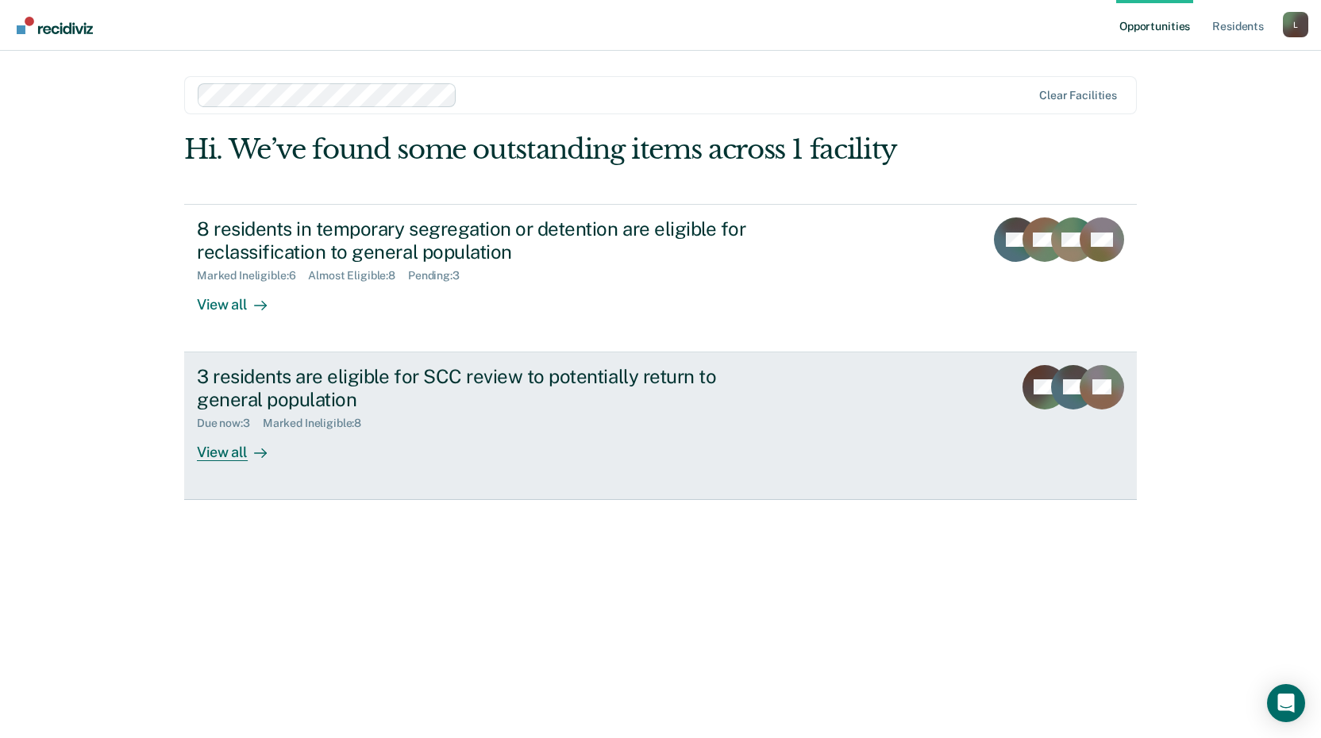
click at [241, 466] on link "3 residents are eligible for SCC review to potentially return to general popula…" at bounding box center [660, 427] width 953 height 148
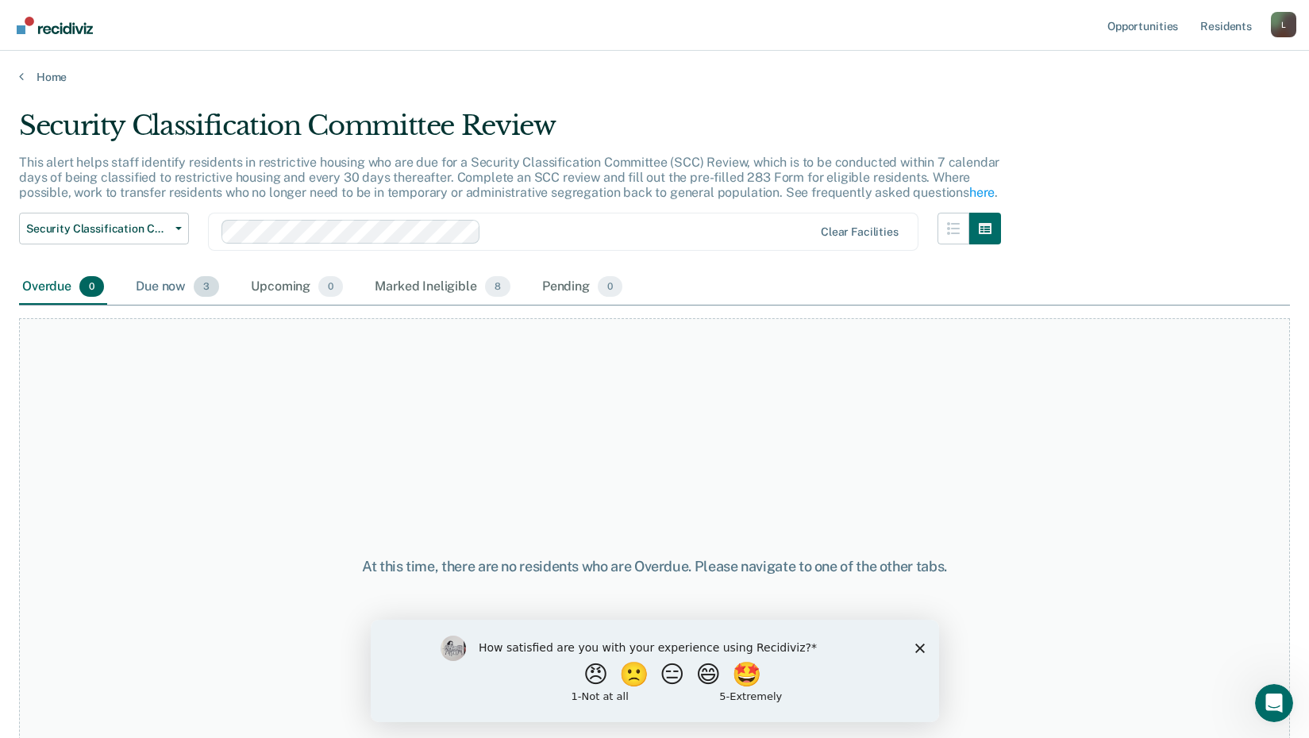
click at [183, 285] on div "Due now 3" at bounding box center [178, 287] width 90 height 35
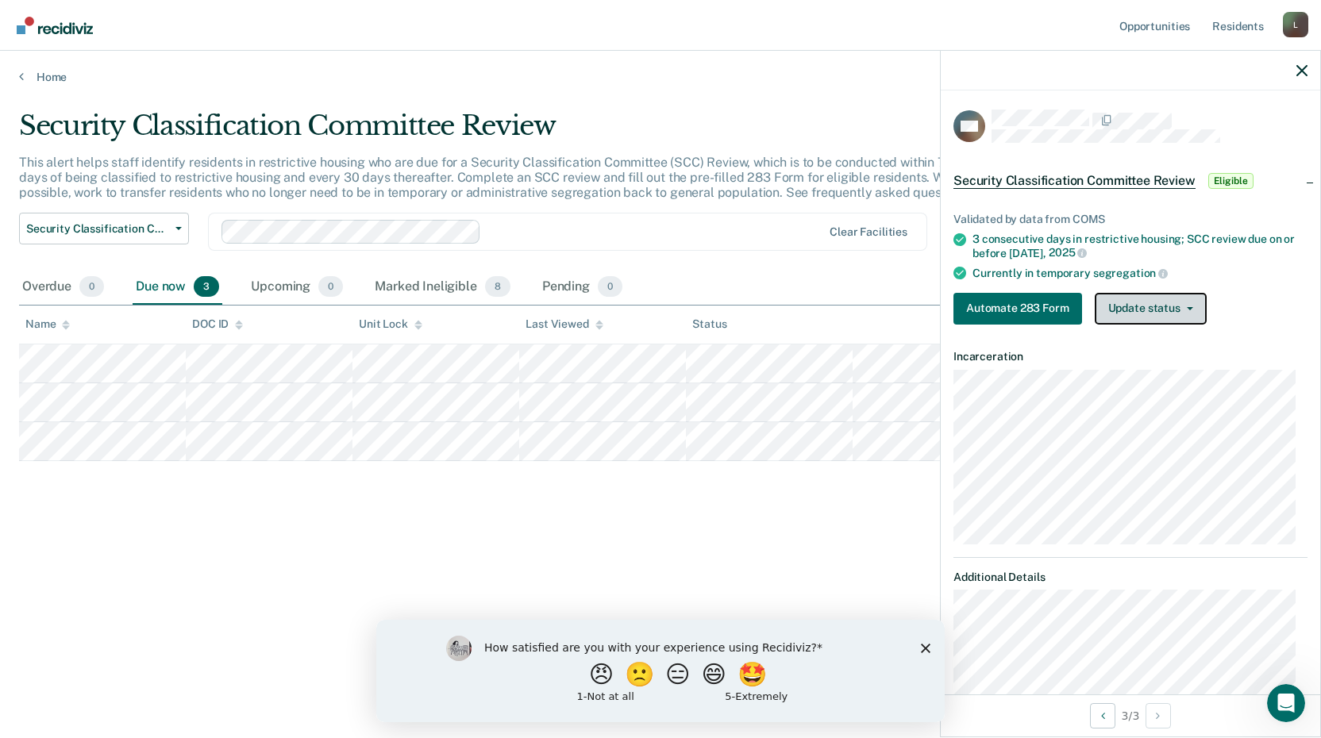
click at [1123, 315] on button "Update status" at bounding box center [1151, 309] width 112 height 32
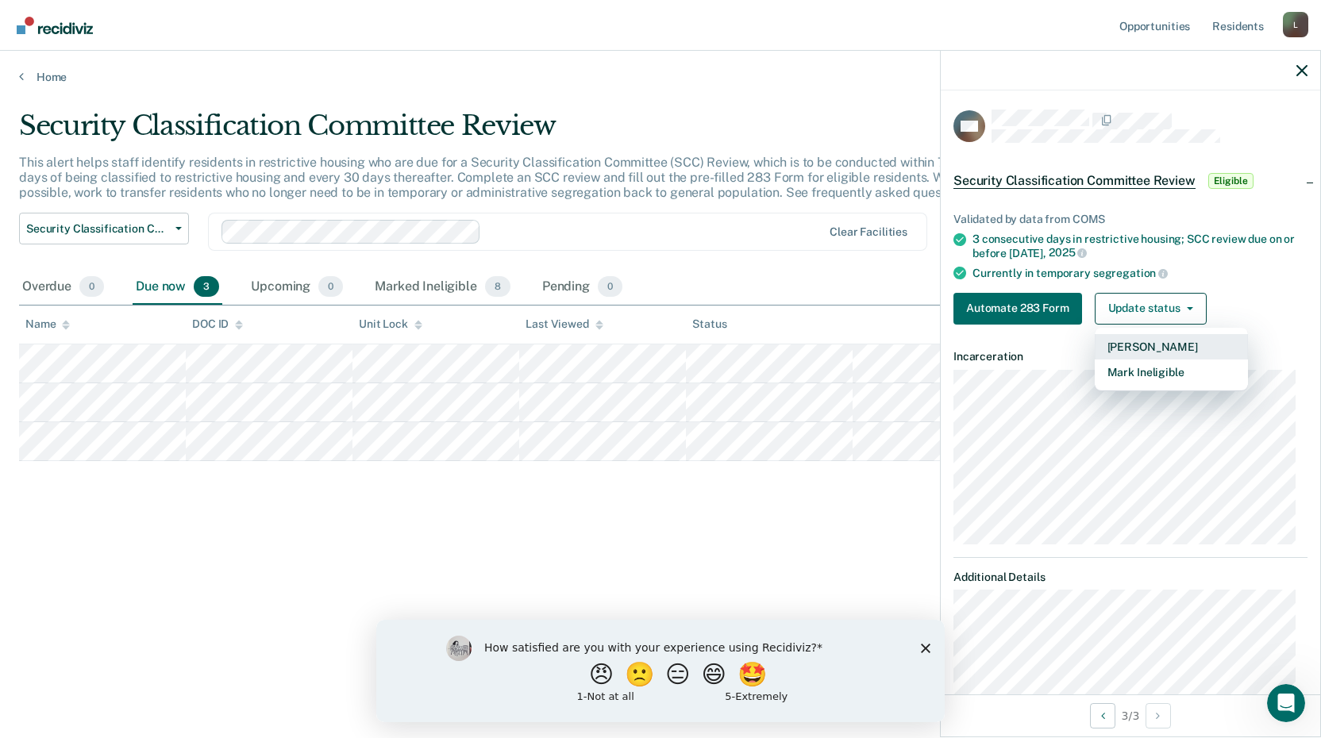
click at [1143, 348] on button "[PERSON_NAME]" at bounding box center [1171, 346] width 153 height 25
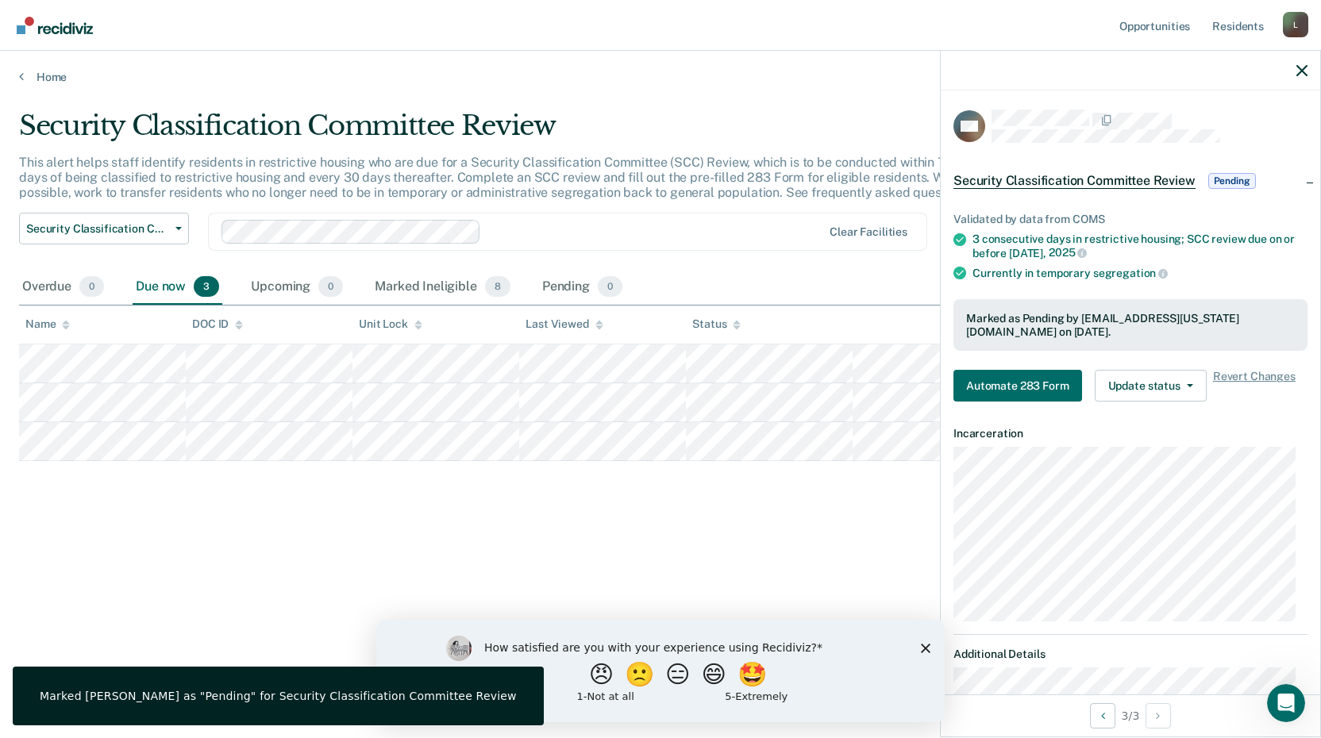
click at [836, 536] on div "Security Classification Committee Review This alert helps staff identify reside…" at bounding box center [660, 365] width 1283 height 510
click at [559, 601] on div "Security Classification Committee Review This alert helps staff identify reside…" at bounding box center [660, 365] width 1283 height 510
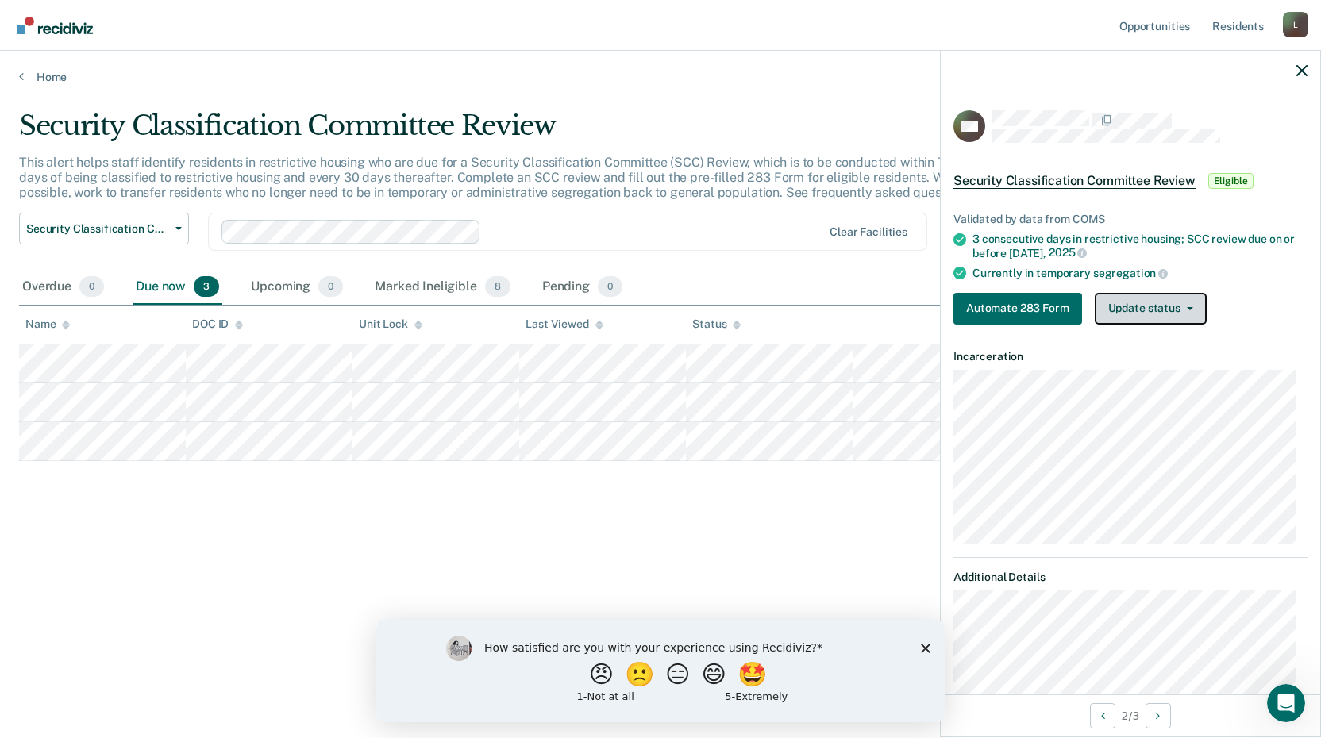
click at [1162, 309] on button "Update status" at bounding box center [1151, 309] width 112 height 32
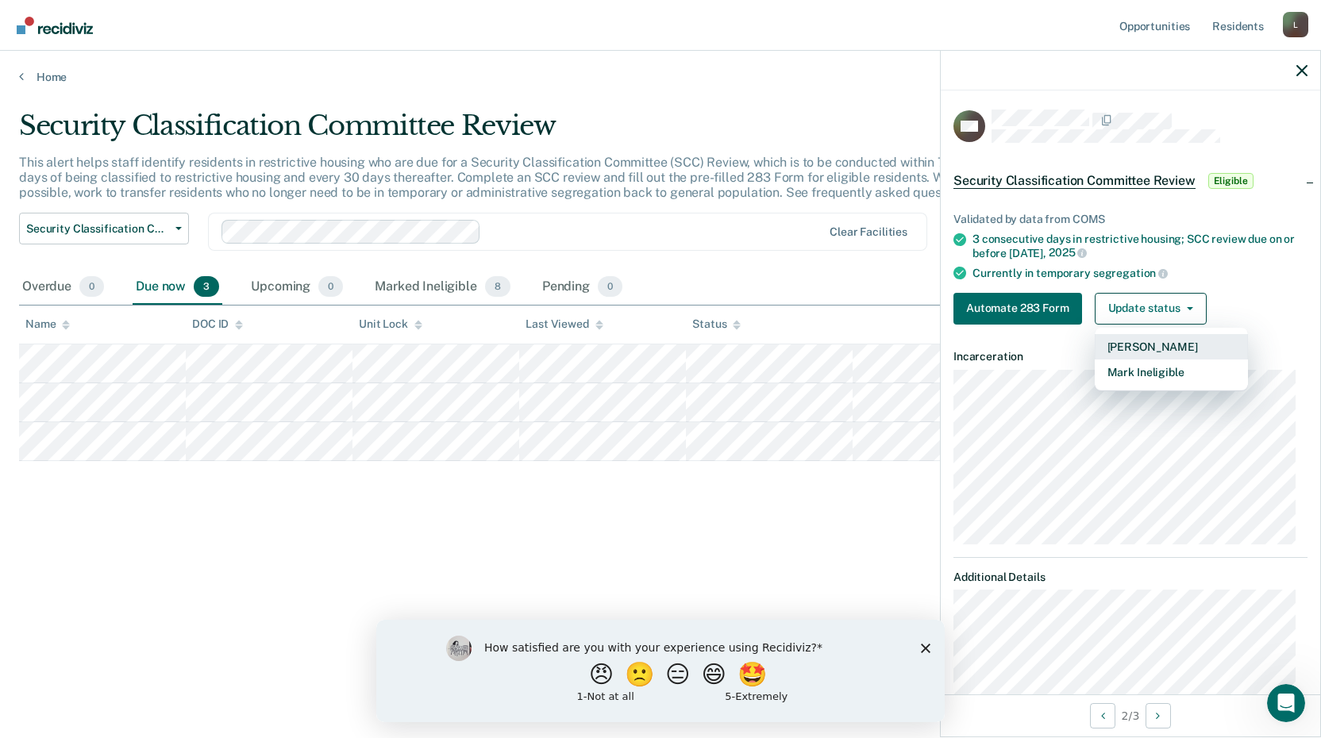
click at [1151, 348] on button "[PERSON_NAME]" at bounding box center [1171, 346] width 153 height 25
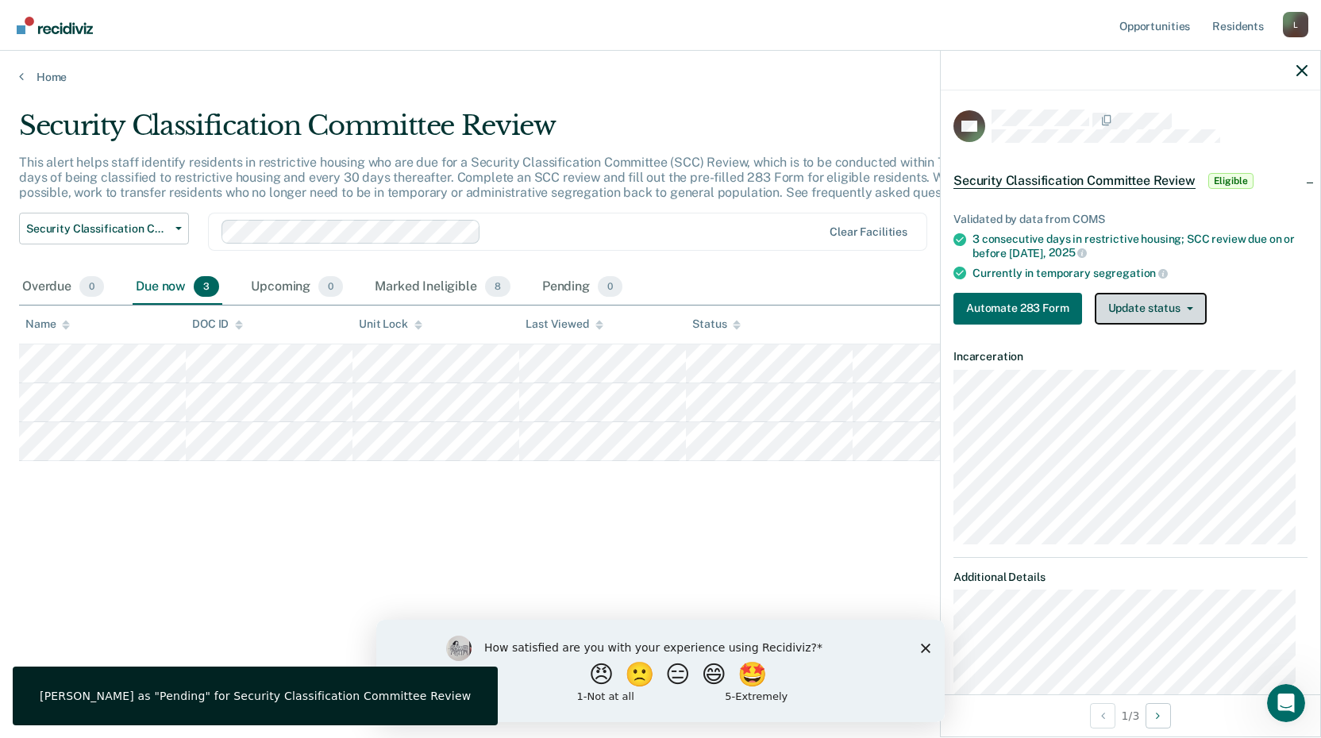
click at [1126, 311] on button "Update status" at bounding box center [1151, 309] width 112 height 32
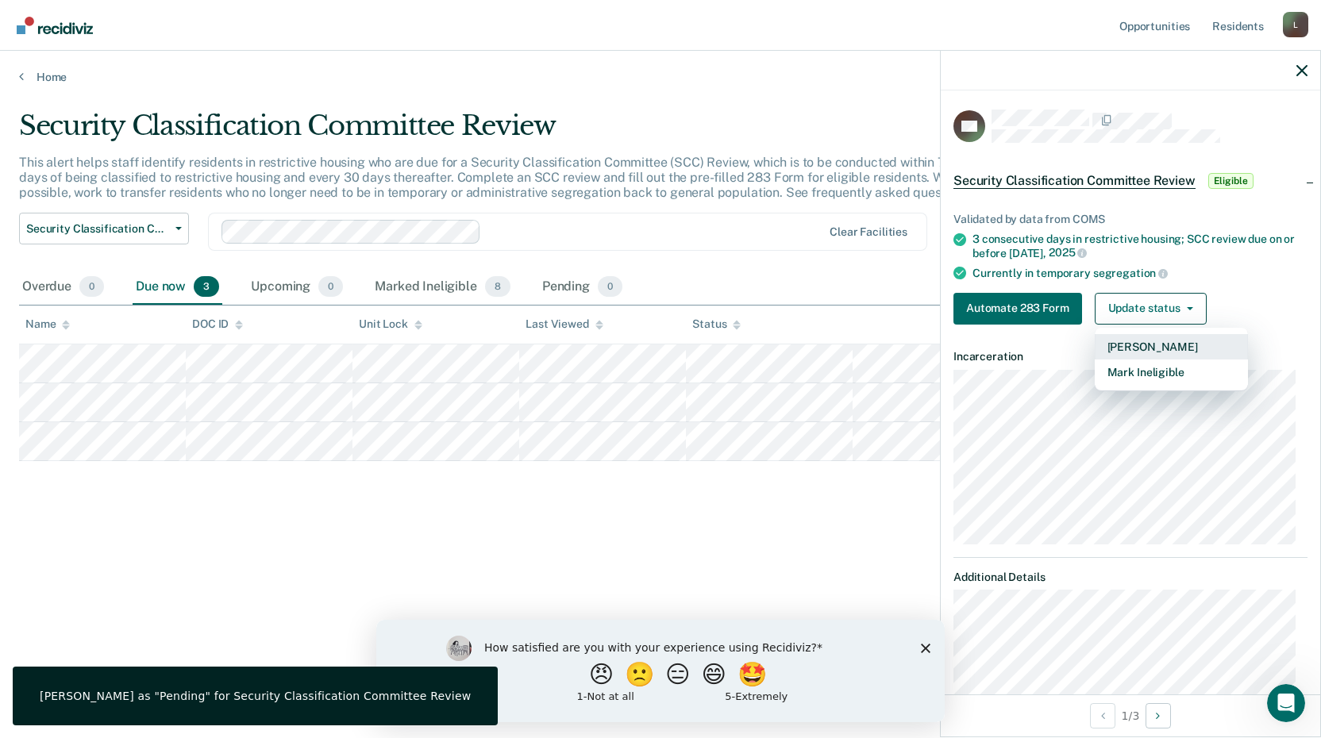
click at [1146, 353] on button "[PERSON_NAME]" at bounding box center [1171, 346] width 153 height 25
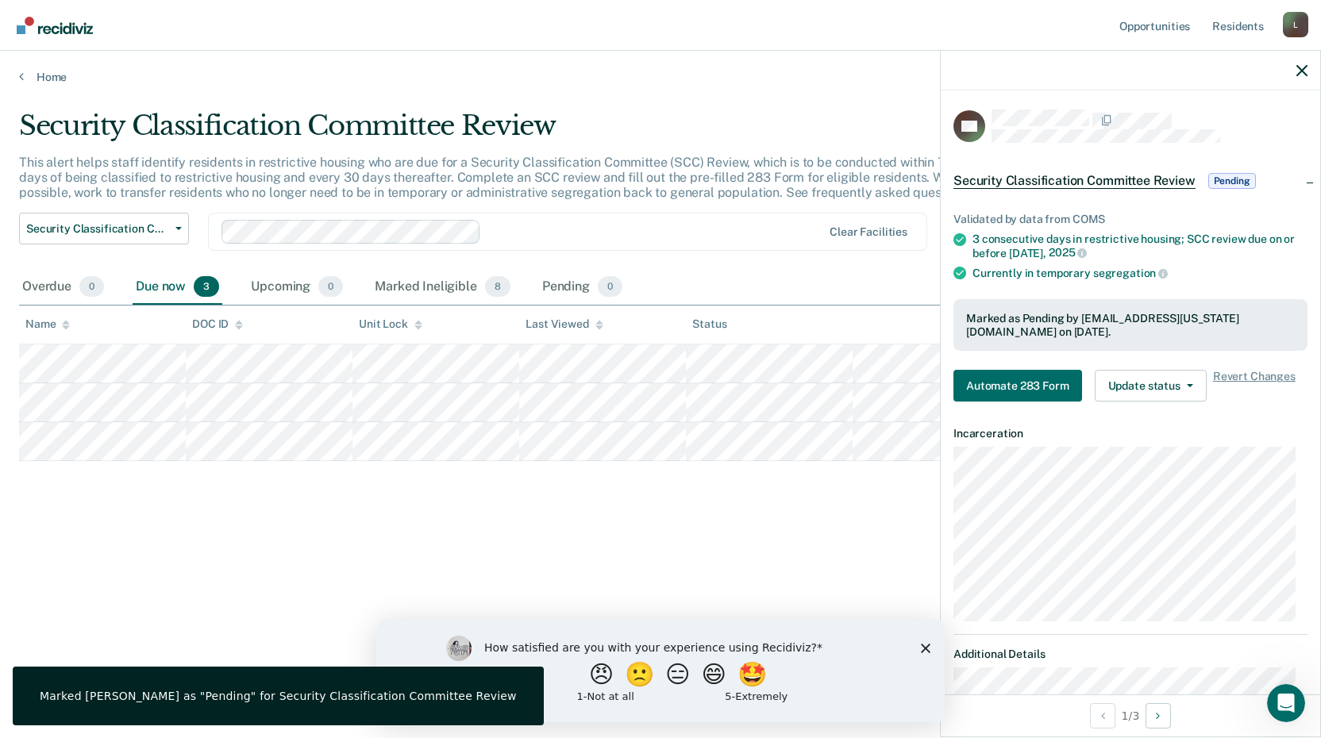
drag, startPoint x: 420, startPoint y: 552, endPoint x: 418, endPoint y: 522, distance: 29.5
click at [419, 550] on div "Security Classification Committee Review This alert helps staff identify reside…" at bounding box center [660, 365] width 1283 height 510
click at [433, 291] on div "Marked Ineligible 8" at bounding box center [443, 287] width 142 height 35
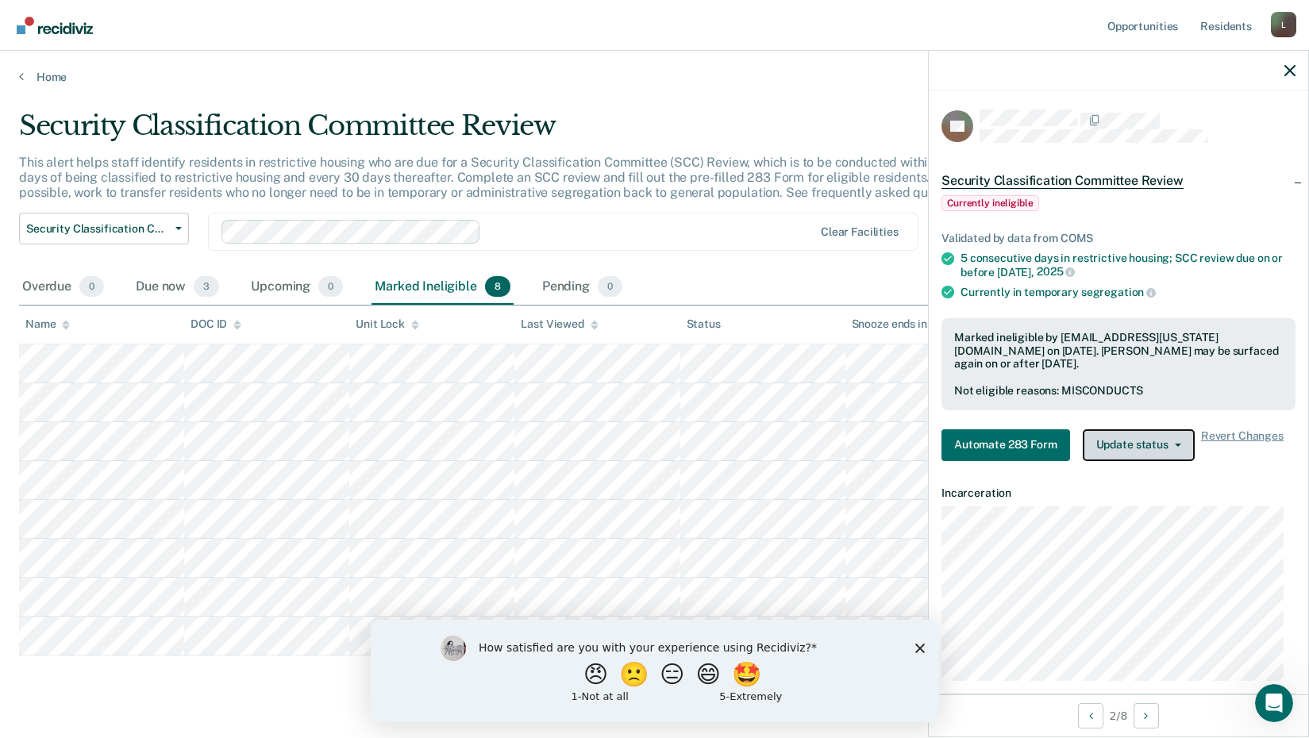
click at [1150, 436] on button "Update status" at bounding box center [1139, 446] width 112 height 32
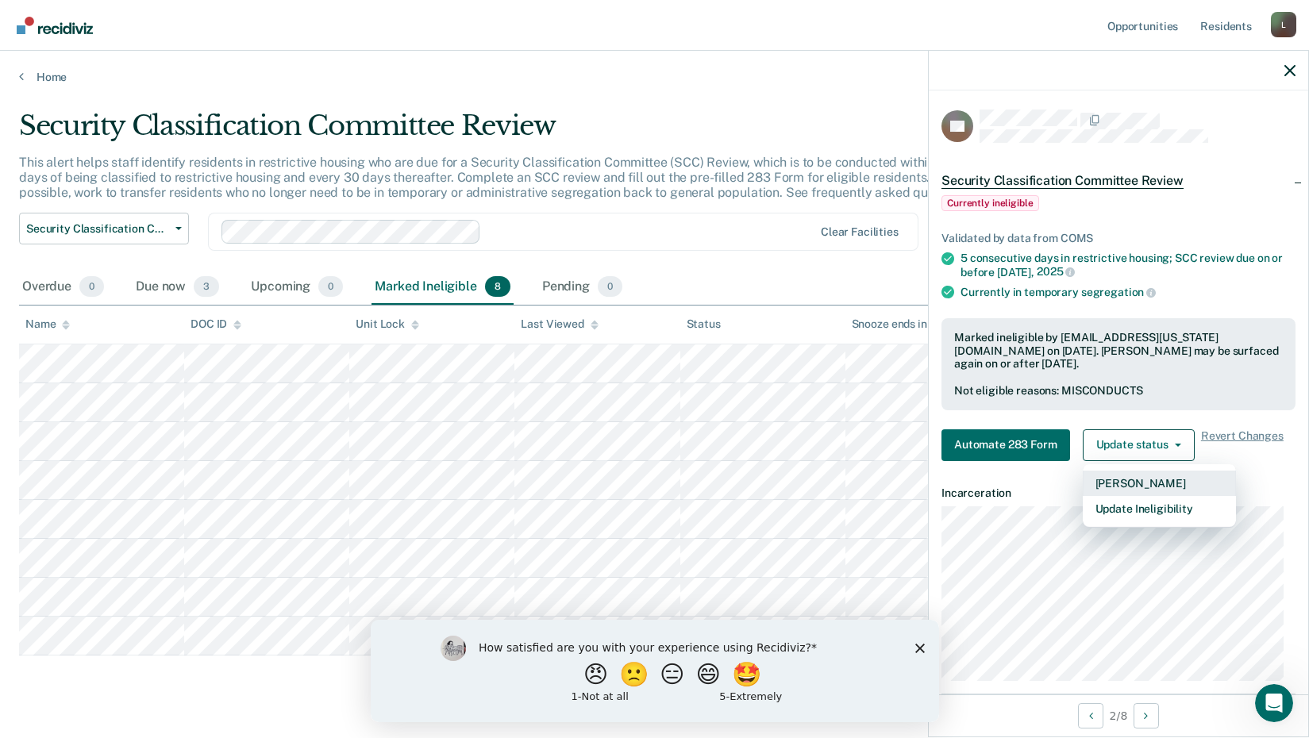
click at [1166, 487] on button "[PERSON_NAME]" at bounding box center [1159, 483] width 153 height 25
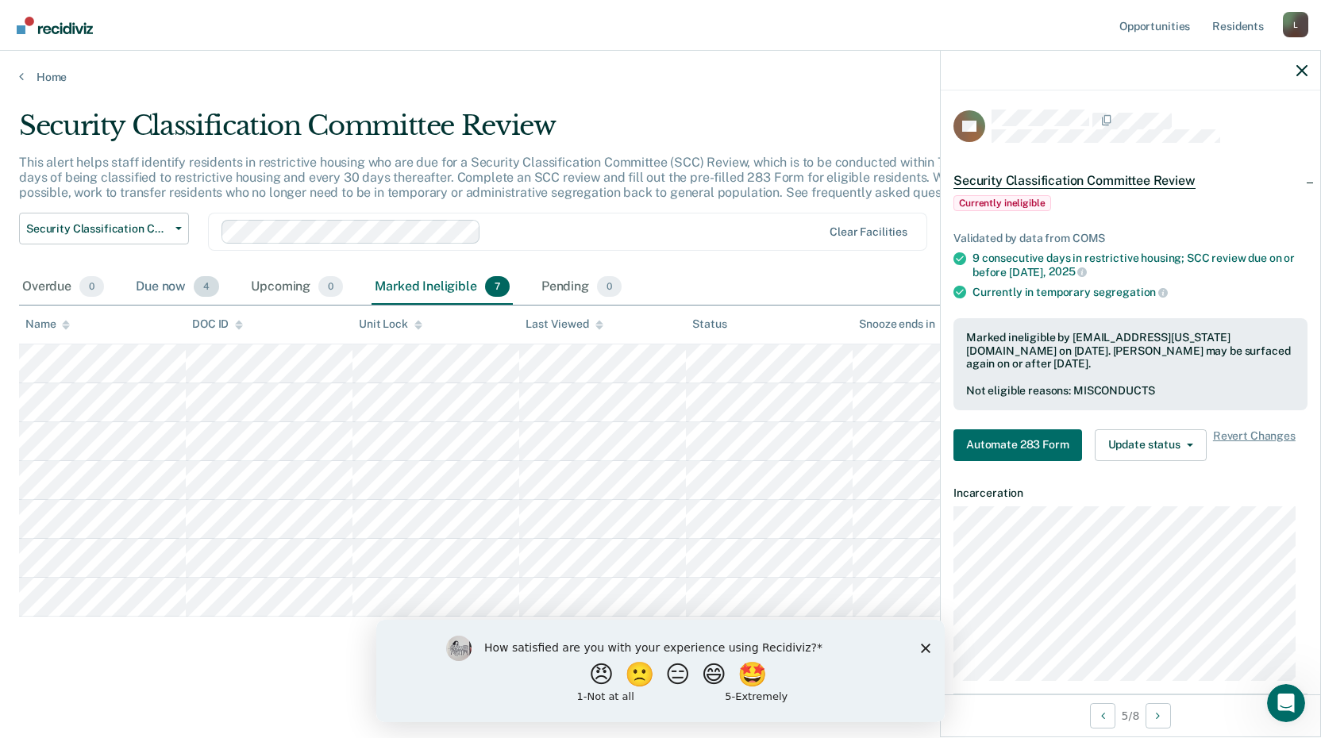
click at [139, 279] on div "Due now 4" at bounding box center [178, 287] width 90 height 35
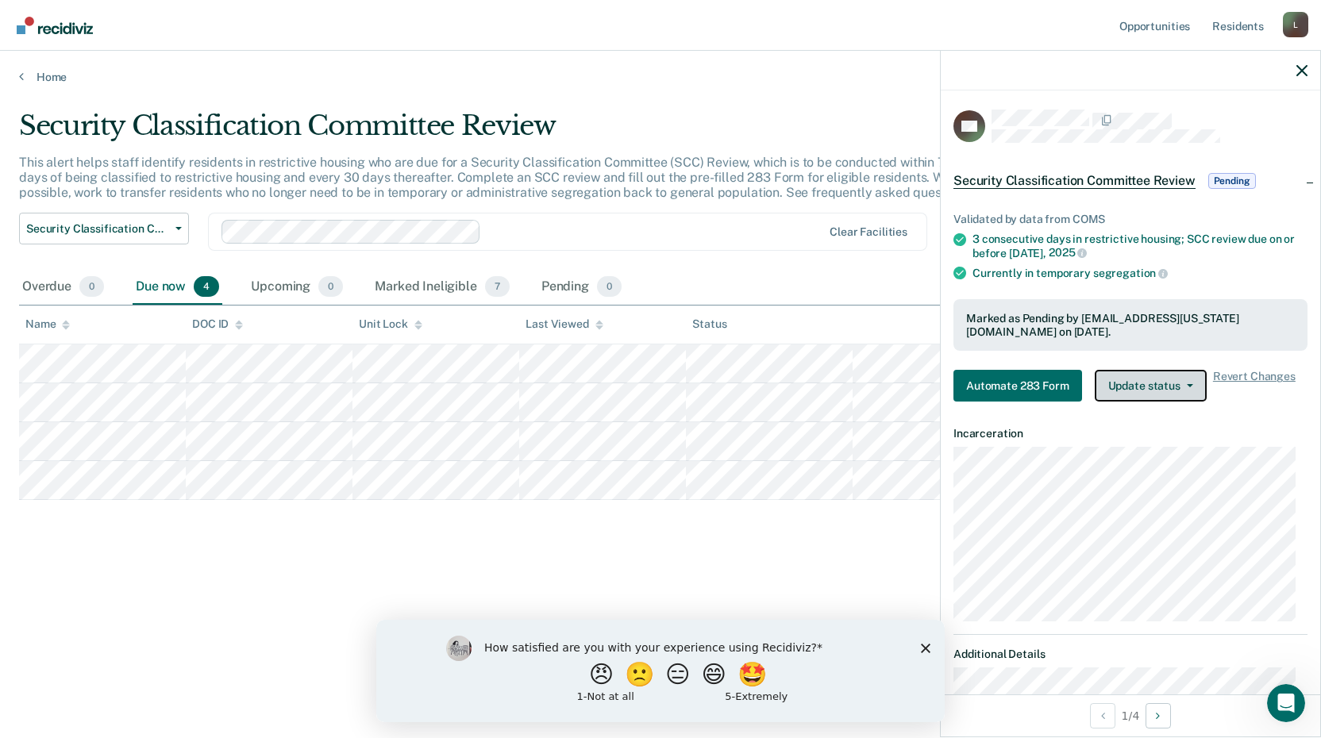
click at [1151, 376] on button "Update status" at bounding box center [1151, 386] width 112 height 32
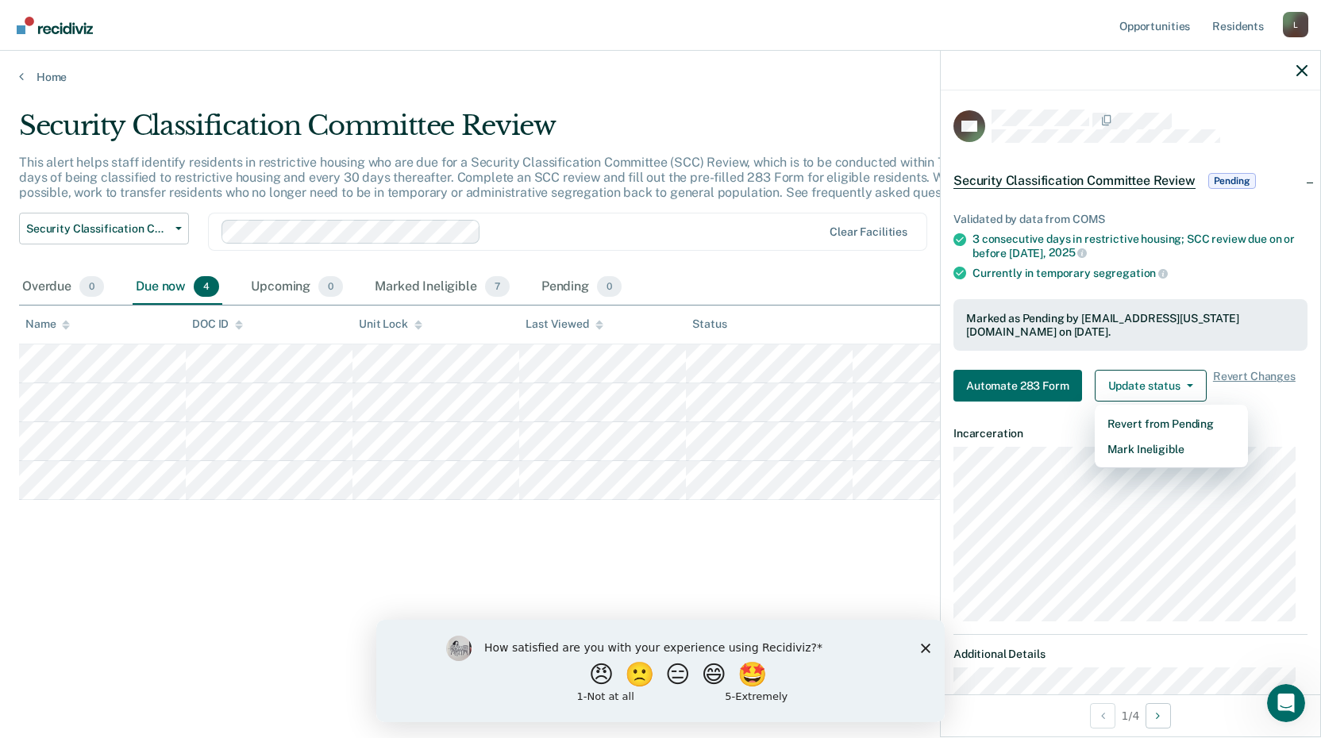
drag, startPoint x: 569, startPoint y: 549, endPoint x: 553, endPoint y: 553, distance: 17.0
click at [555, 553] on div "Security Classification Committee Review This alert helps staff identify reside…" at bounding box center [660, 365] width 1283 height 510
drag, startPoint x: 11, startPoint y: 75, endPoint x: 19, endPoint y: 83, distance: 11.2
click at [18, 83] on div "Home" at bounding box center [660, 67] width 1321 height 33
click at [20, 79] on icon at bounding box center [21, 76] width 5 height 13
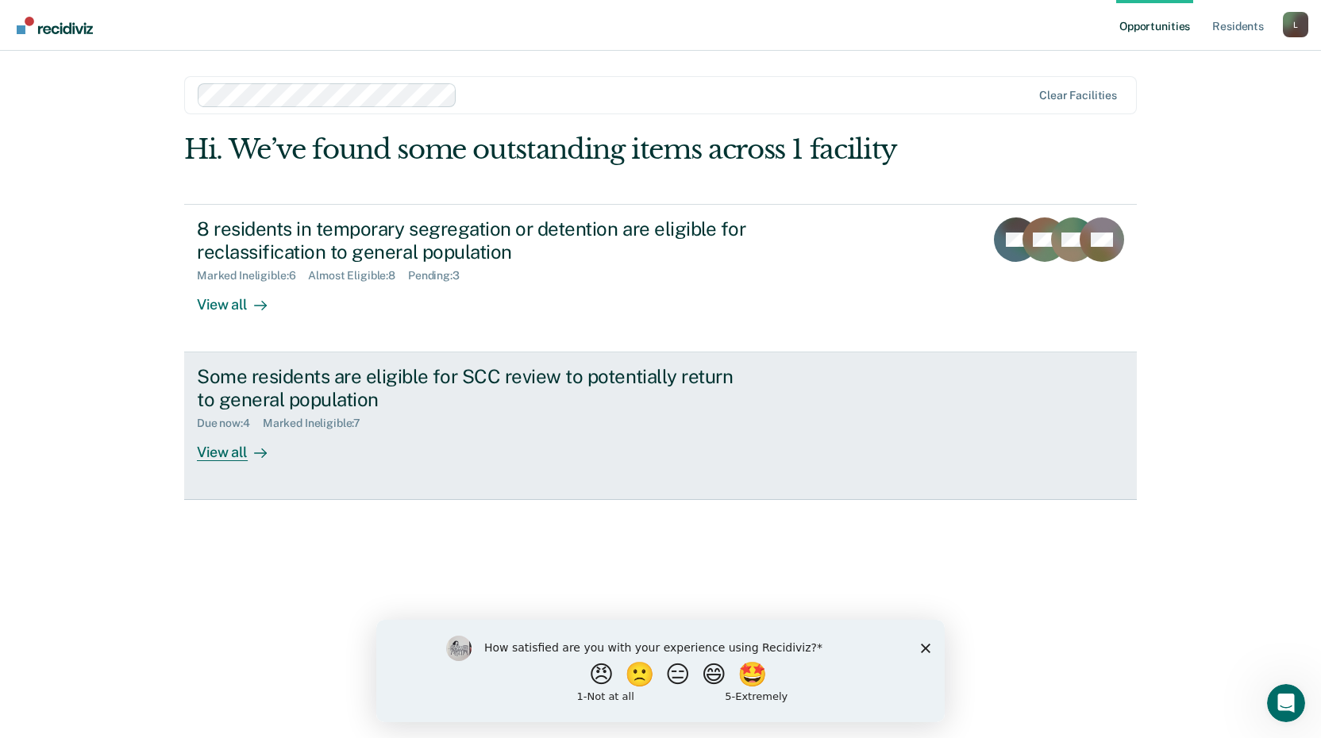
click at [502, 391] on div "Some residents are eligible for SCC review to potentially return to general pop…" at bounding box center [475, 388] width 557 height 46
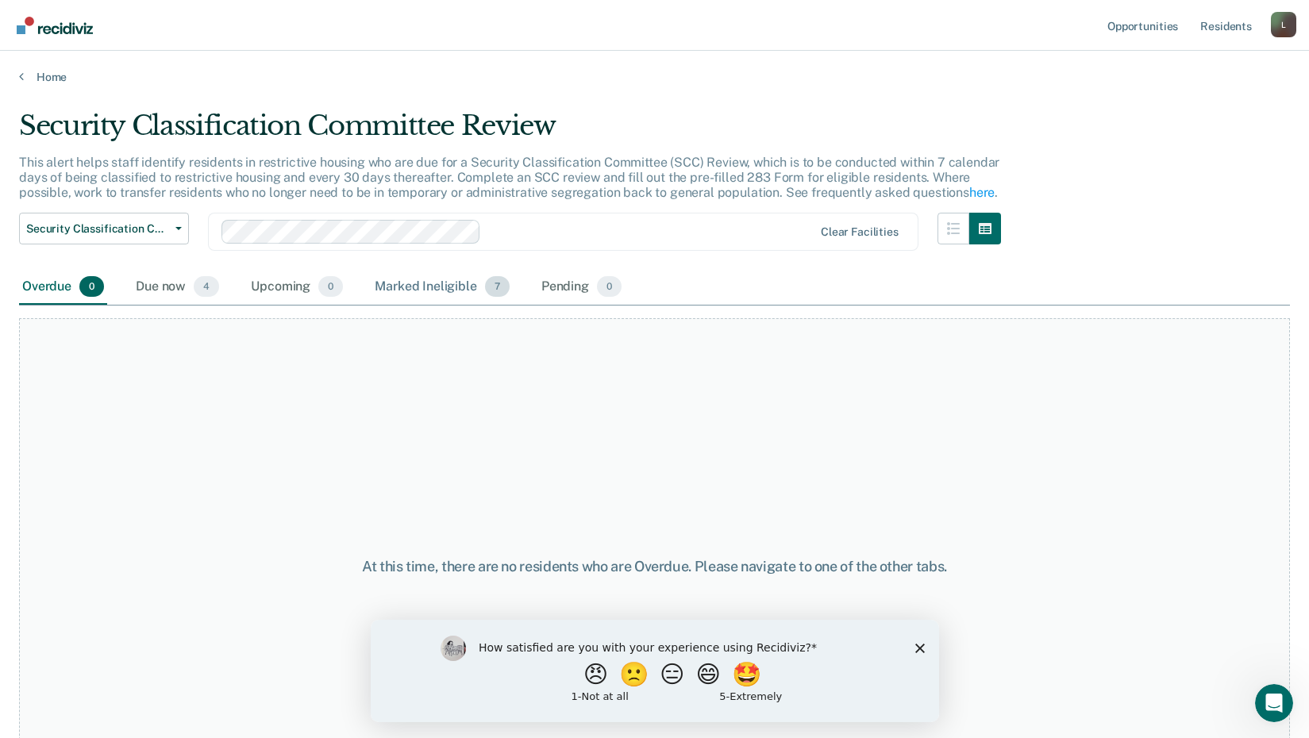
click at [438, 283] on div "Marked Ineligible 7" at bounding box center [442, 287] width 141 height 35
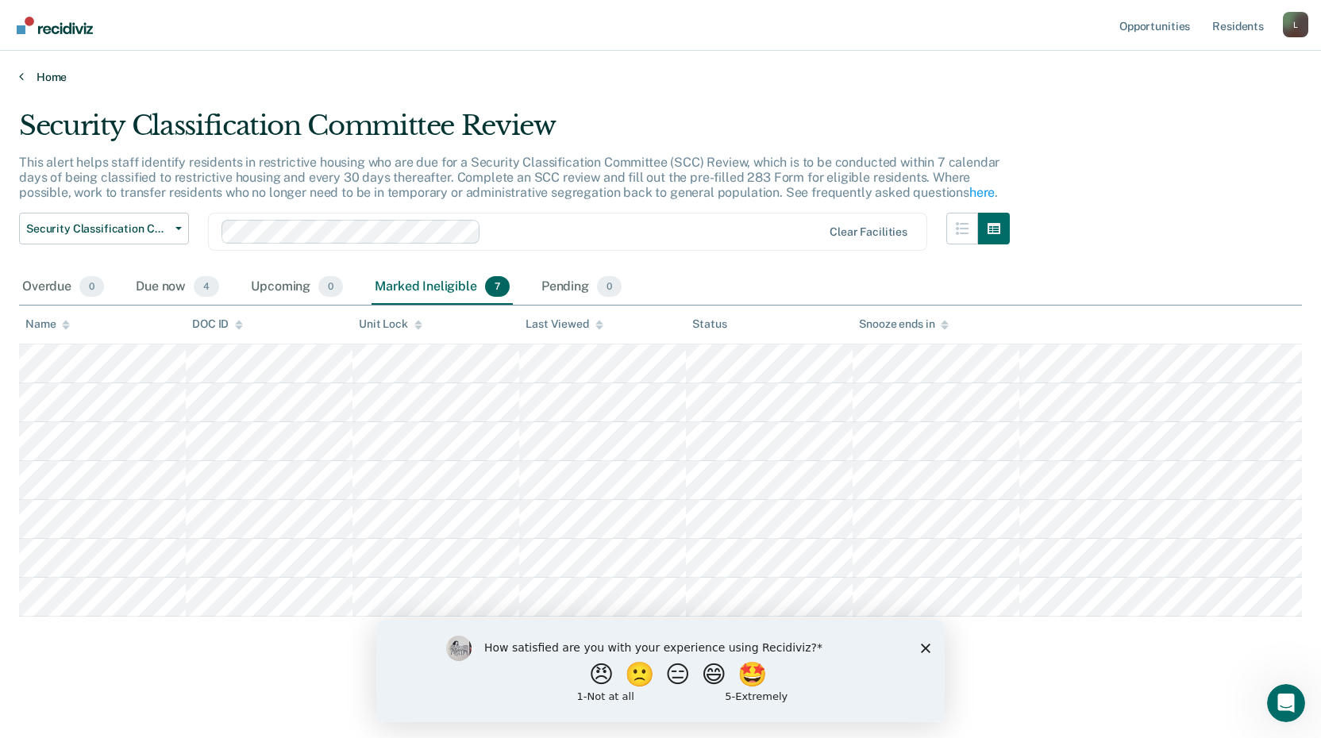
click at [29, 83] on link "Home" at bounding box center [660, 77] width 1283 height 14
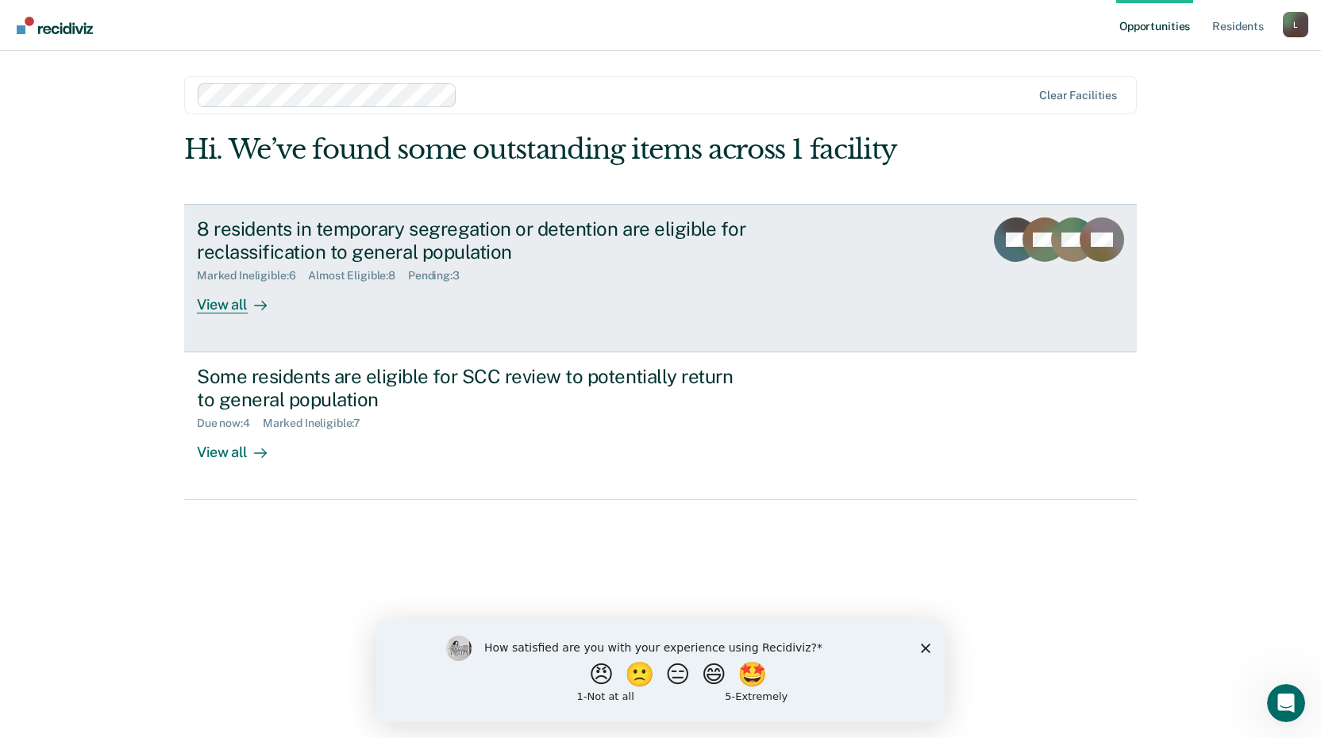
click at [363, 261] on div "8 residents in temporary segregation or detention are eligible for reclassifica…" at bounding box center [475, 241] width 557 height 46
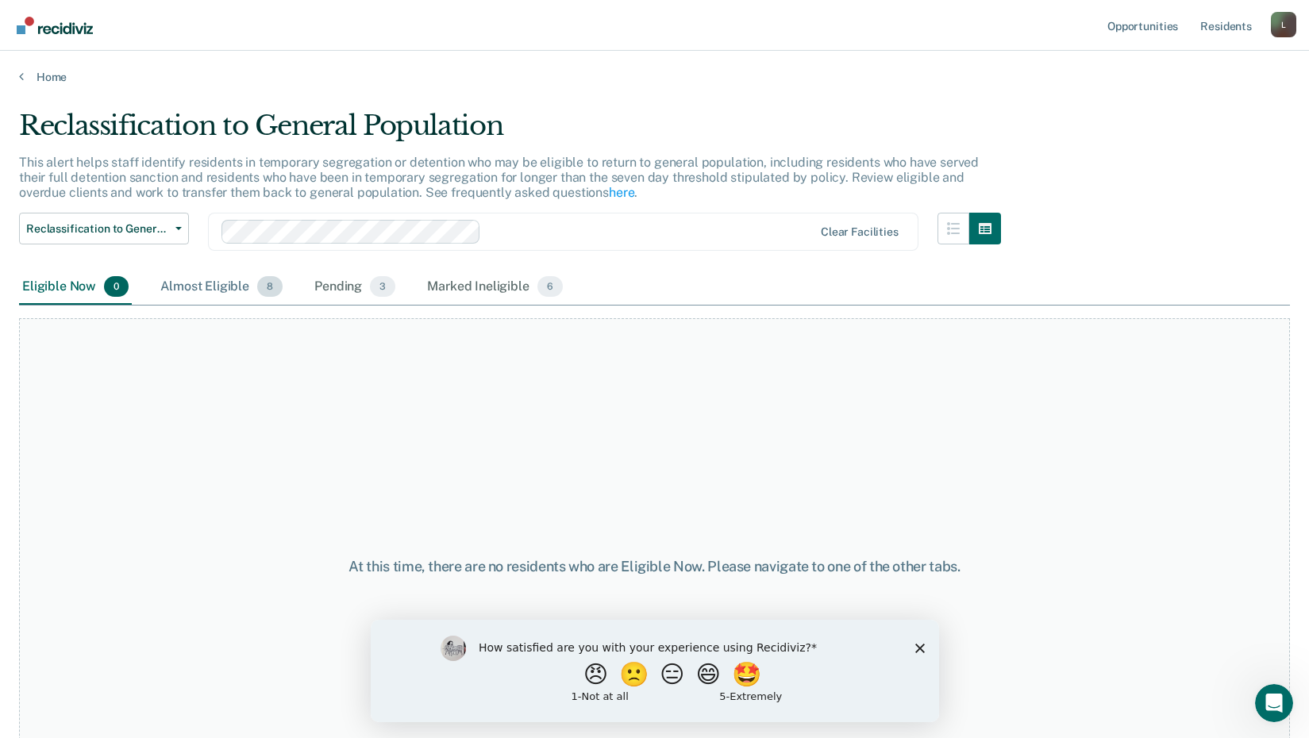
click at [211, 293] on div "Almost Eligible 8" at bounding box center [221, 287] width 129 height 35
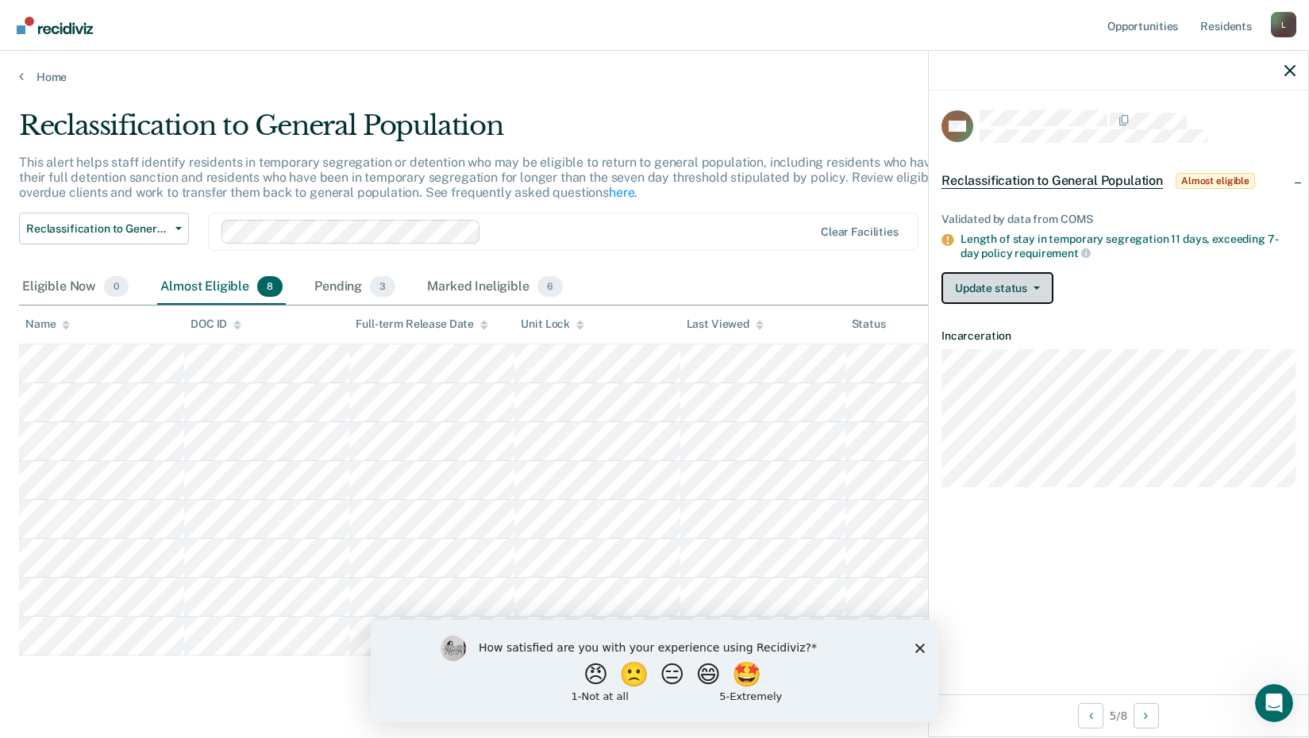
click at [977, 285] on button "Update status" at bounding box center [998, 288] width 112 height 32
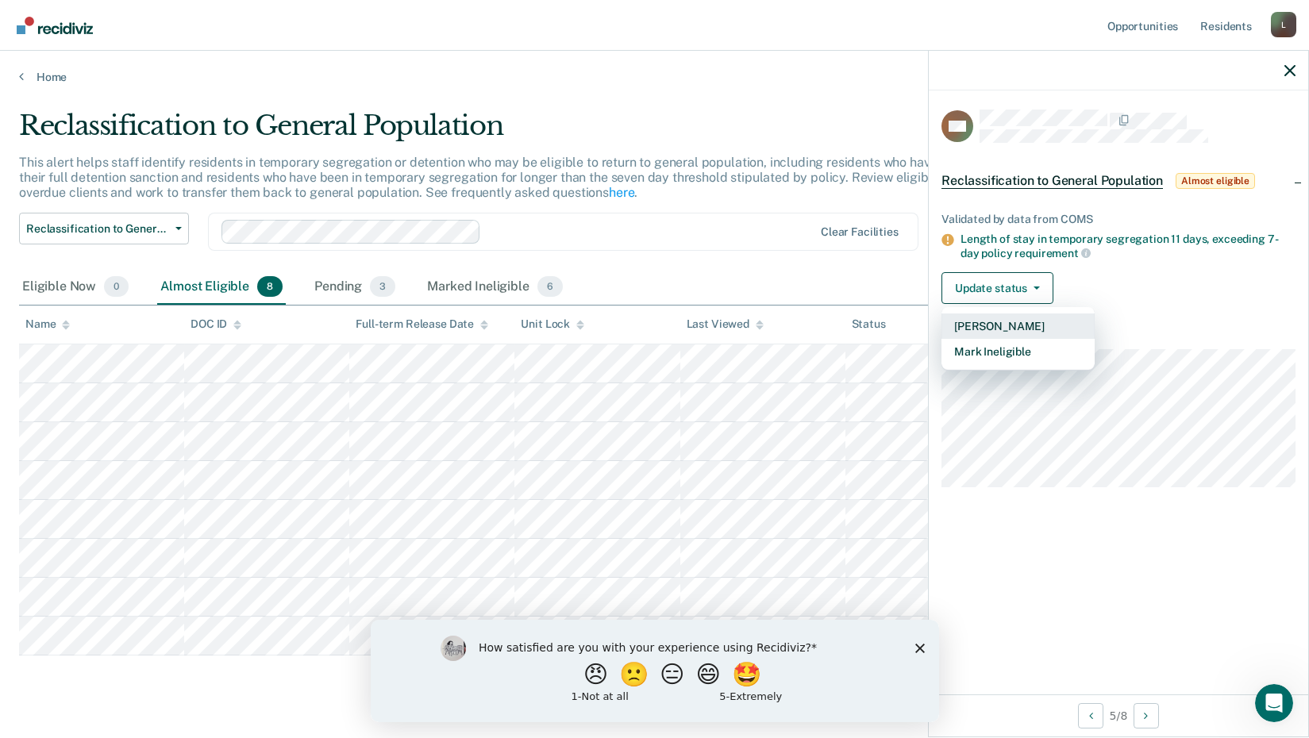
click at [969, 323] on button "[PERSON_NAME]" at bounding box center [1018, 326] width 153 height 25
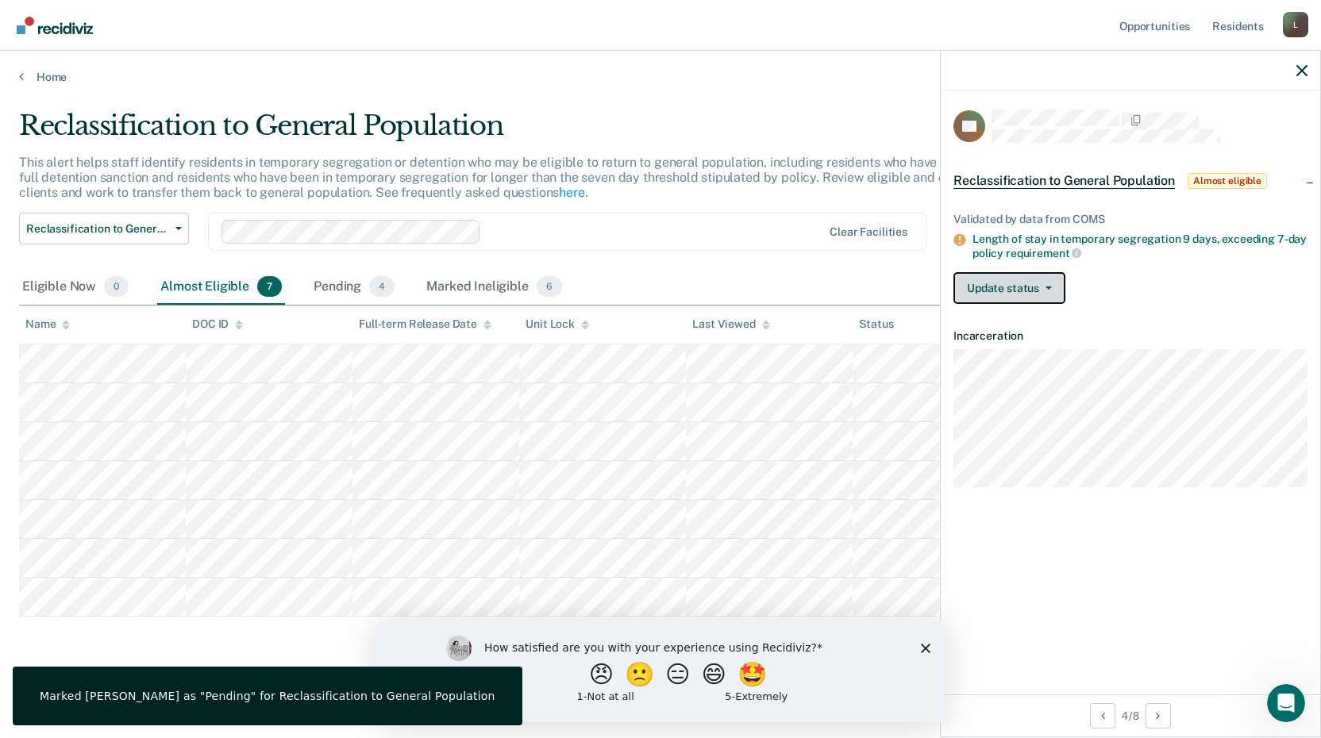
click at [1003, 283] on button "Update status" at bounding box center [1010, 288] width 112 height 32
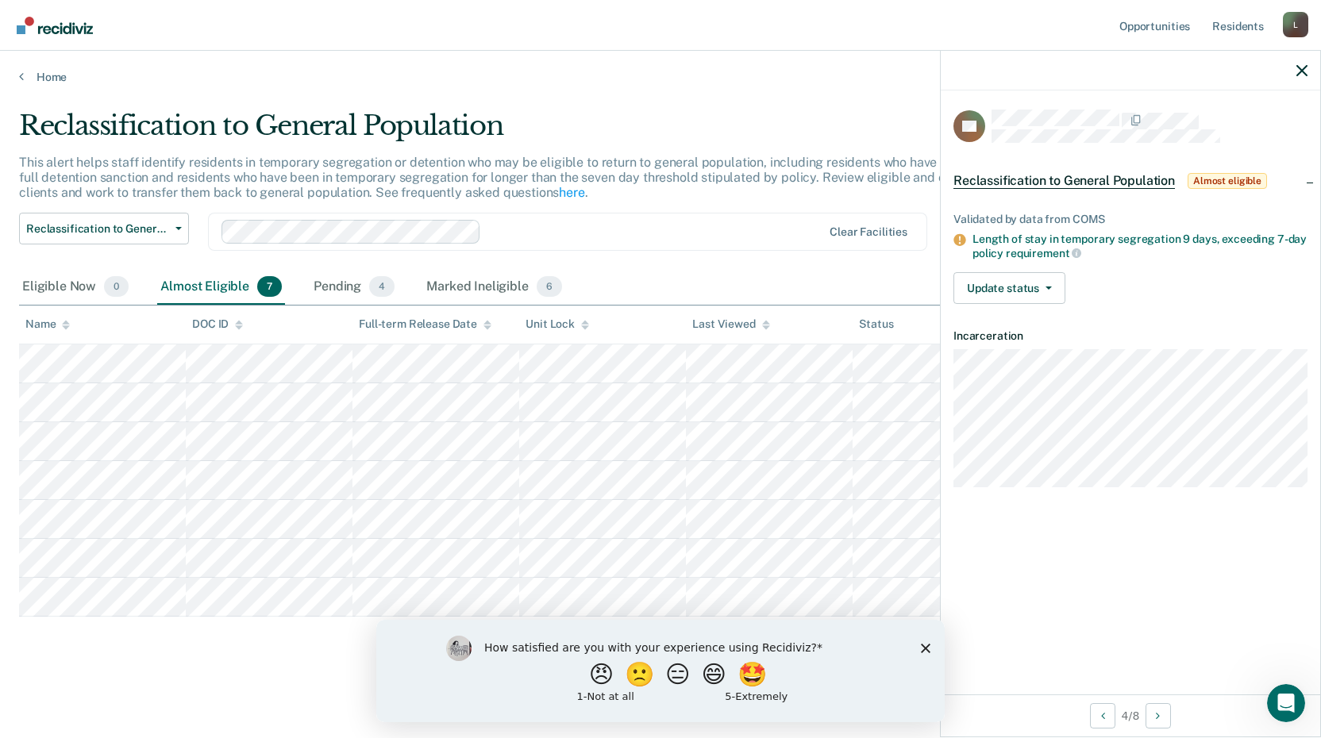
click at [1040, 364] on article "CD Reclassification to General Population Almost eligible Validated by data fro…" at bounding box center [1131, 299] width 354 height 379
click at [1027, 272] on button "Update status" at bounding box center [1010, 288] width 112 height 32
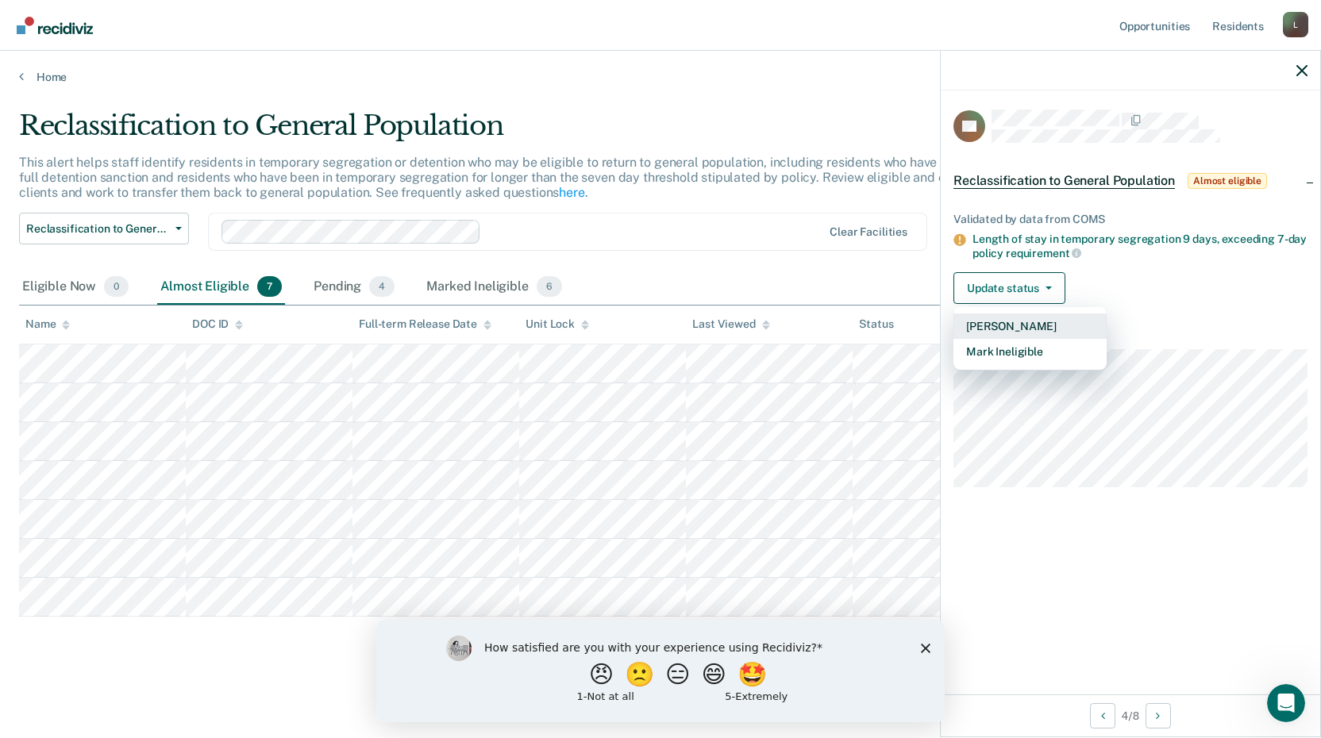
click at [998, 325] on button "[PERSON_NAME]" at bounding box center [1030, 326] width 153 height 25
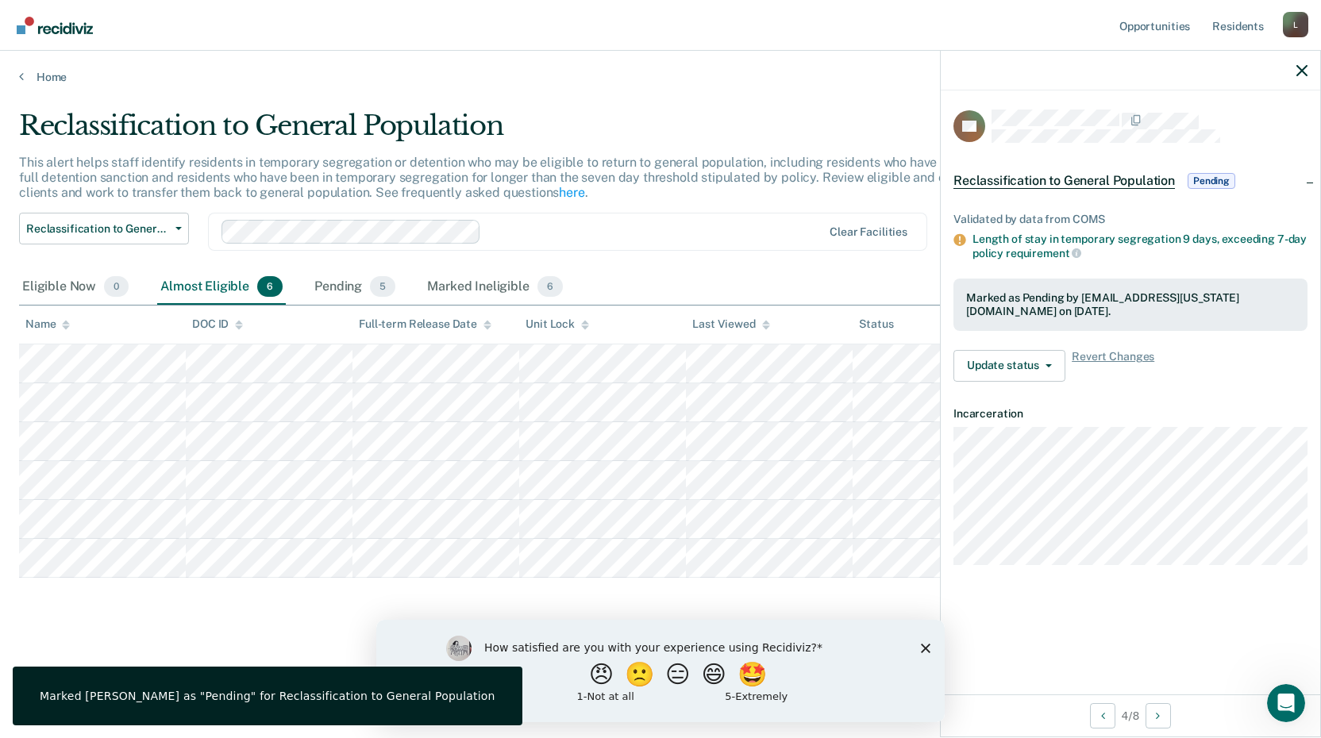
click at [419, 603] on div "Reclassification to General Population This alert helps staff identify resident…" at bounding box center [660, 365] width 1283 height 510
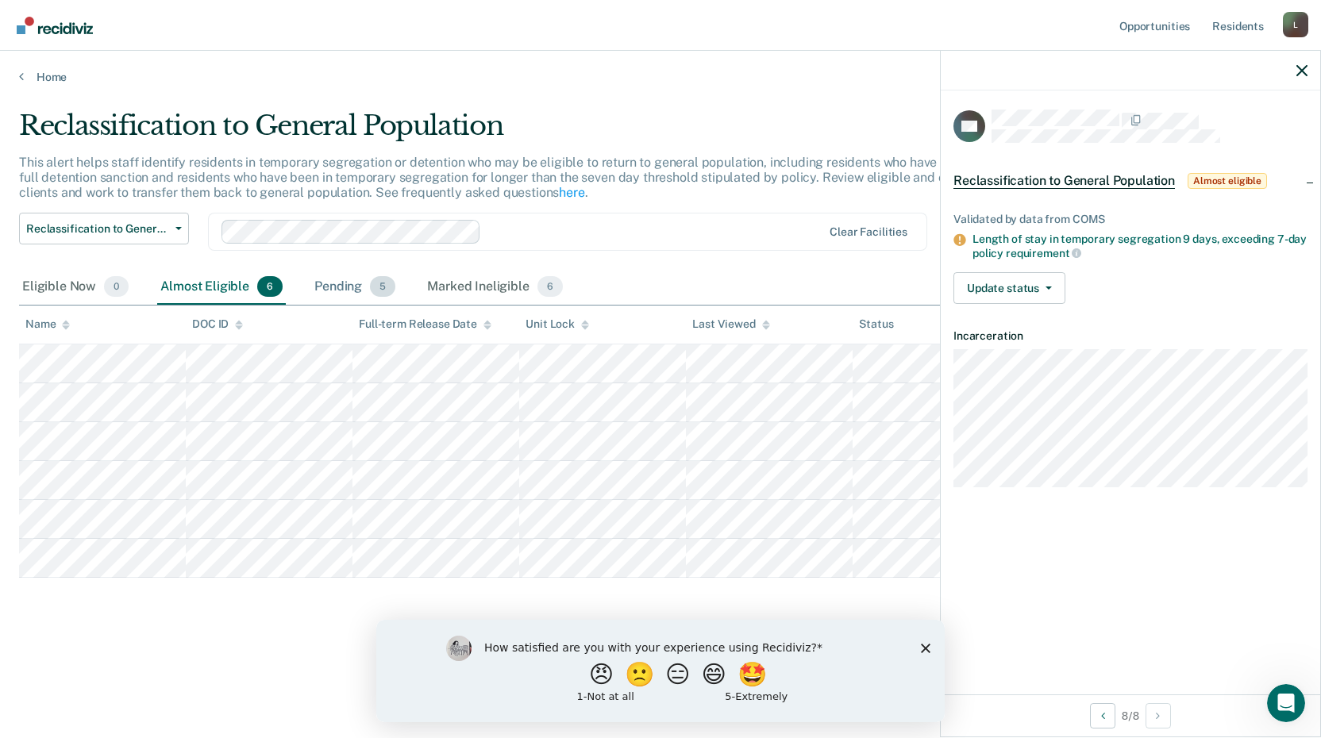
click at [323, 285] on div "Pending 5" at bounding box center [354, 287] width 87 height 35
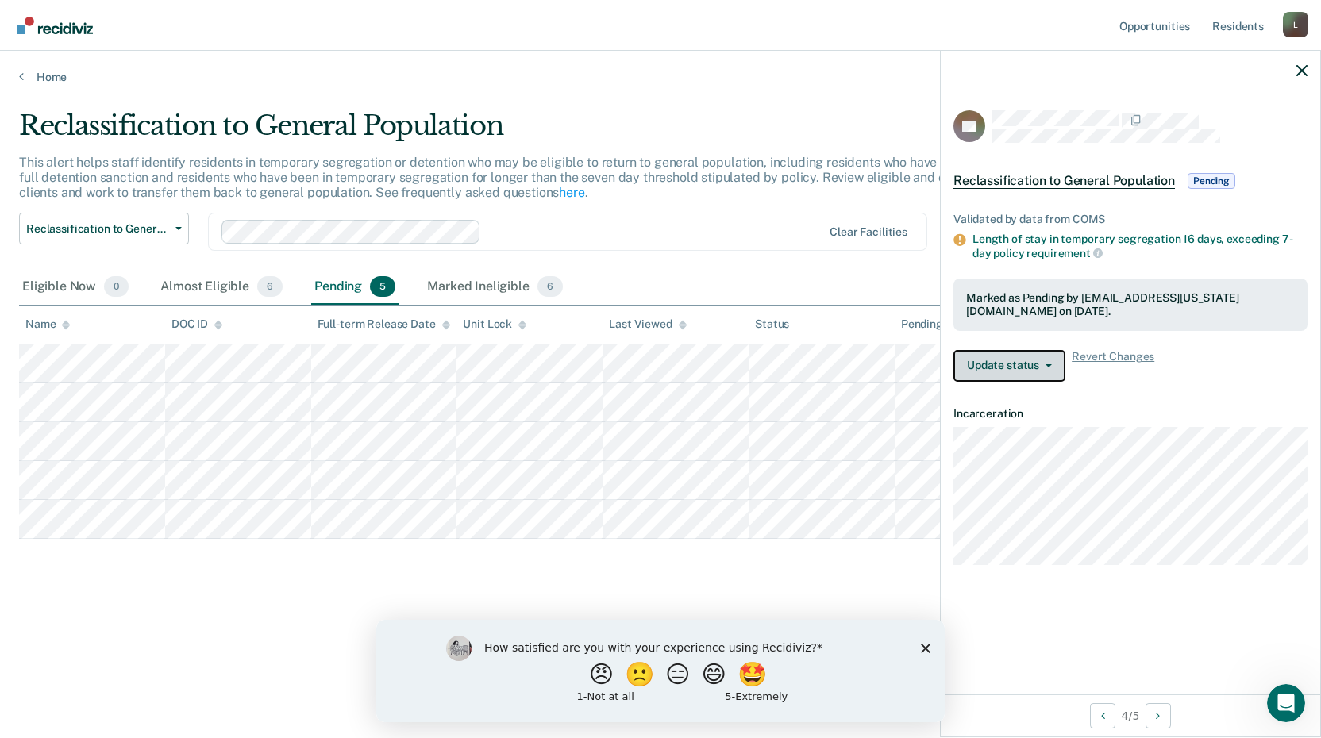
click at [991, 366] on button "Update status" at bounding box center [1010, 366] width 112 height 32
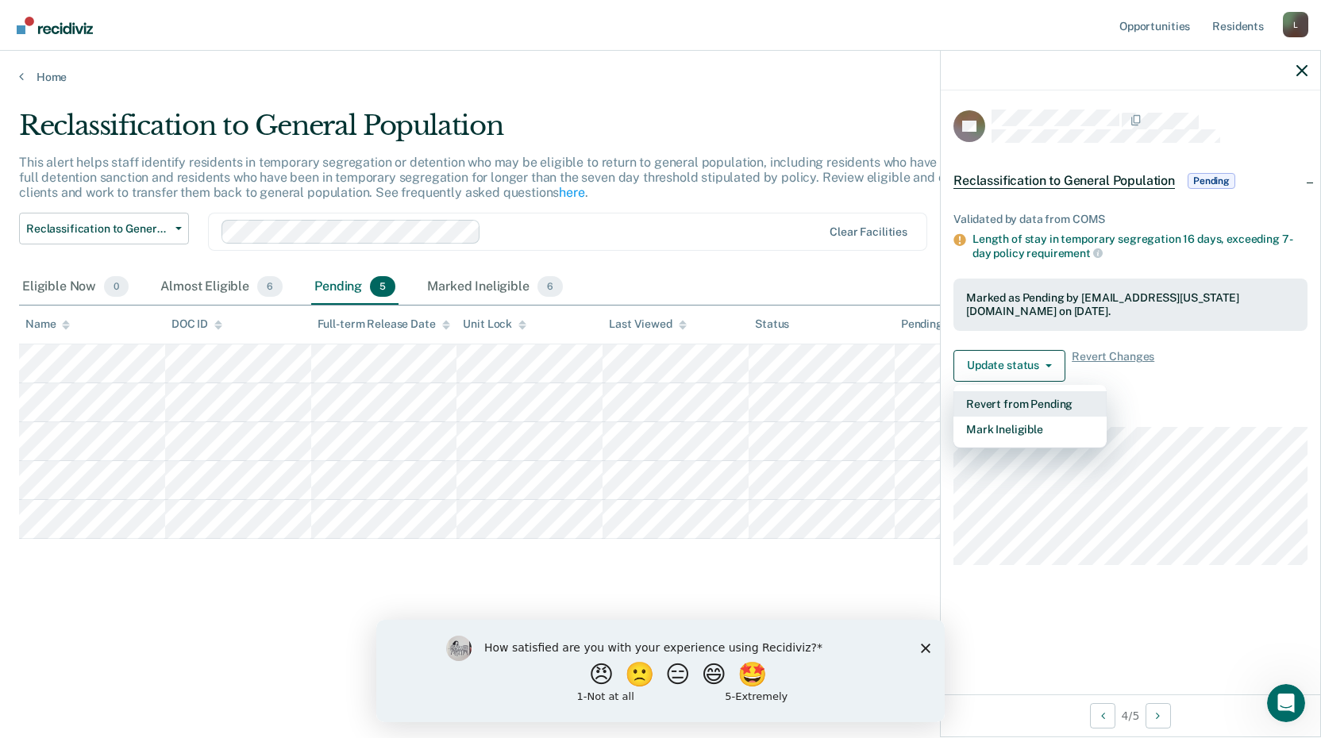
click at [984, 398] on button "Revert from Pending" at bounding box center [1030, 403] width 153 height 25
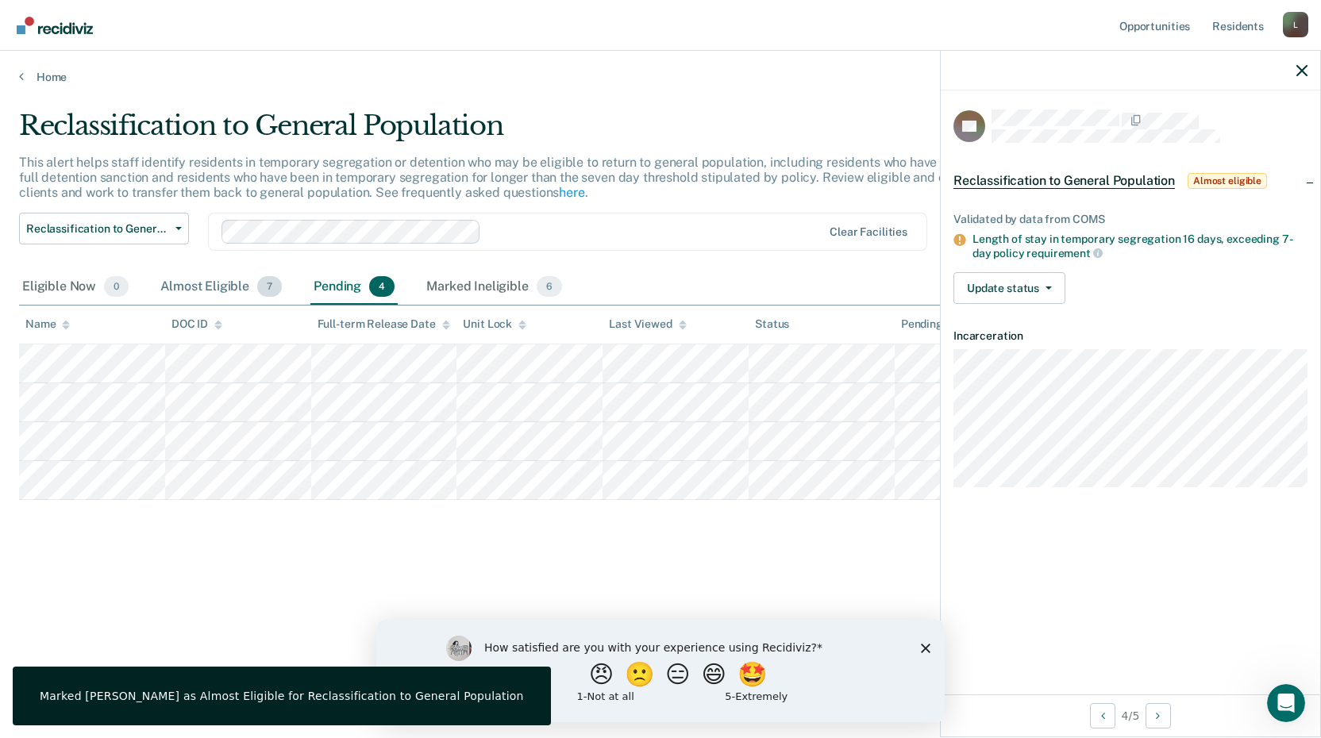
click at [202, 287] on div "Almost Eligible 7" at bounding box center [221, 287] width 128 height 35
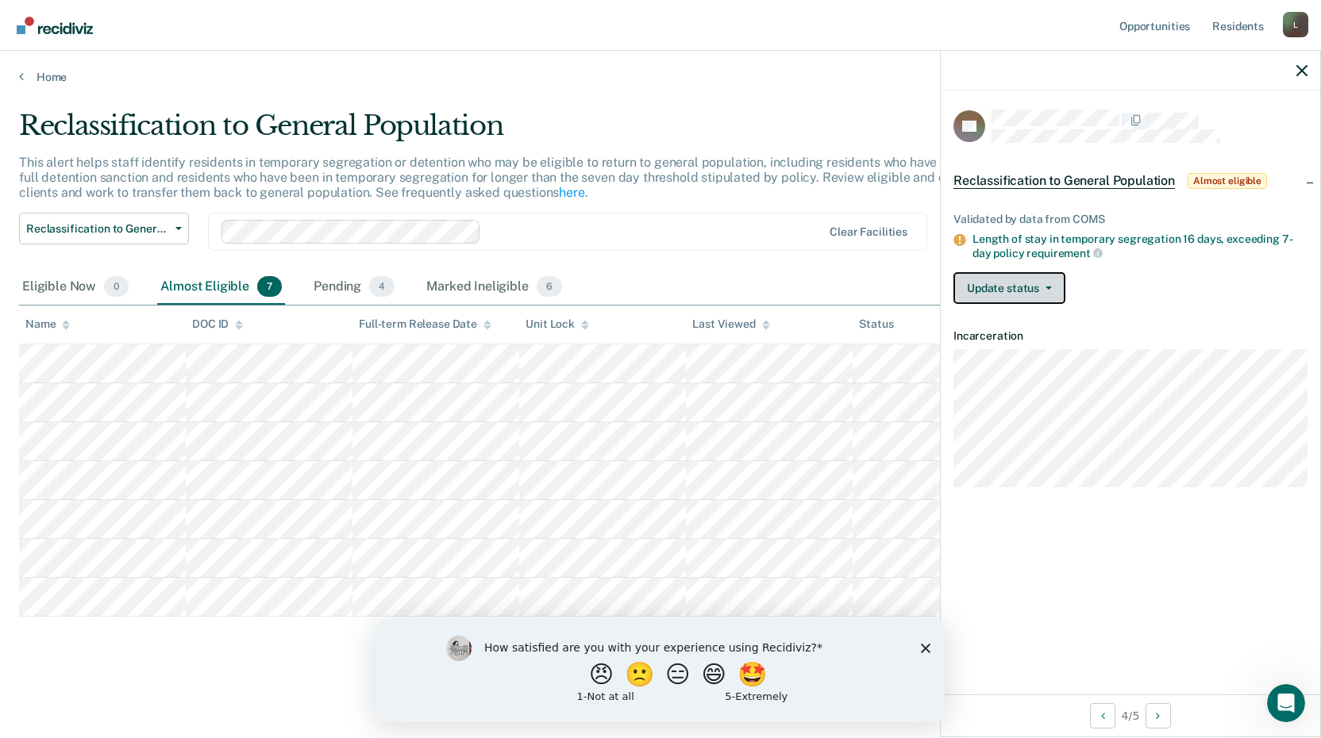
click at [1035, 301] on button "Update status" at bounding box center [1010, 288] width 112 height 32
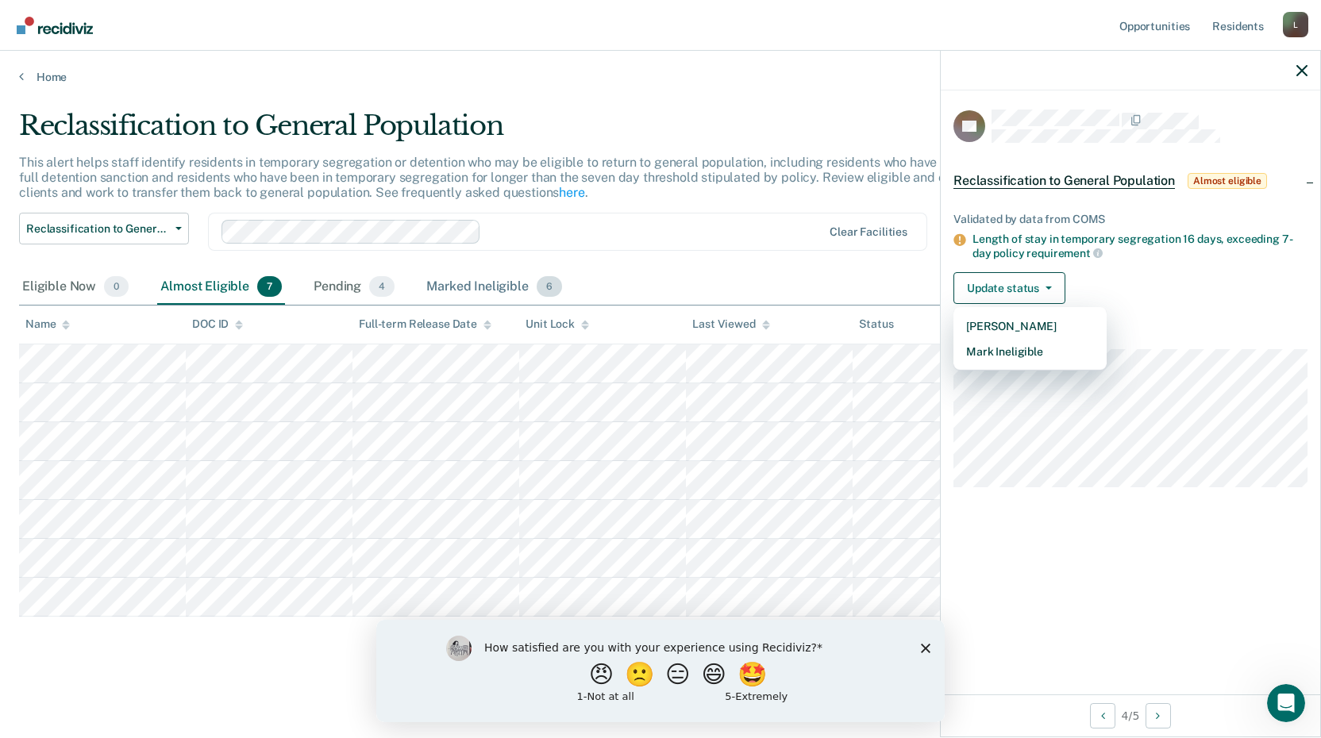
click at [464, 280] on div "Marked Ineligible 6" at bounding box center [494, 287] width 142 height 35
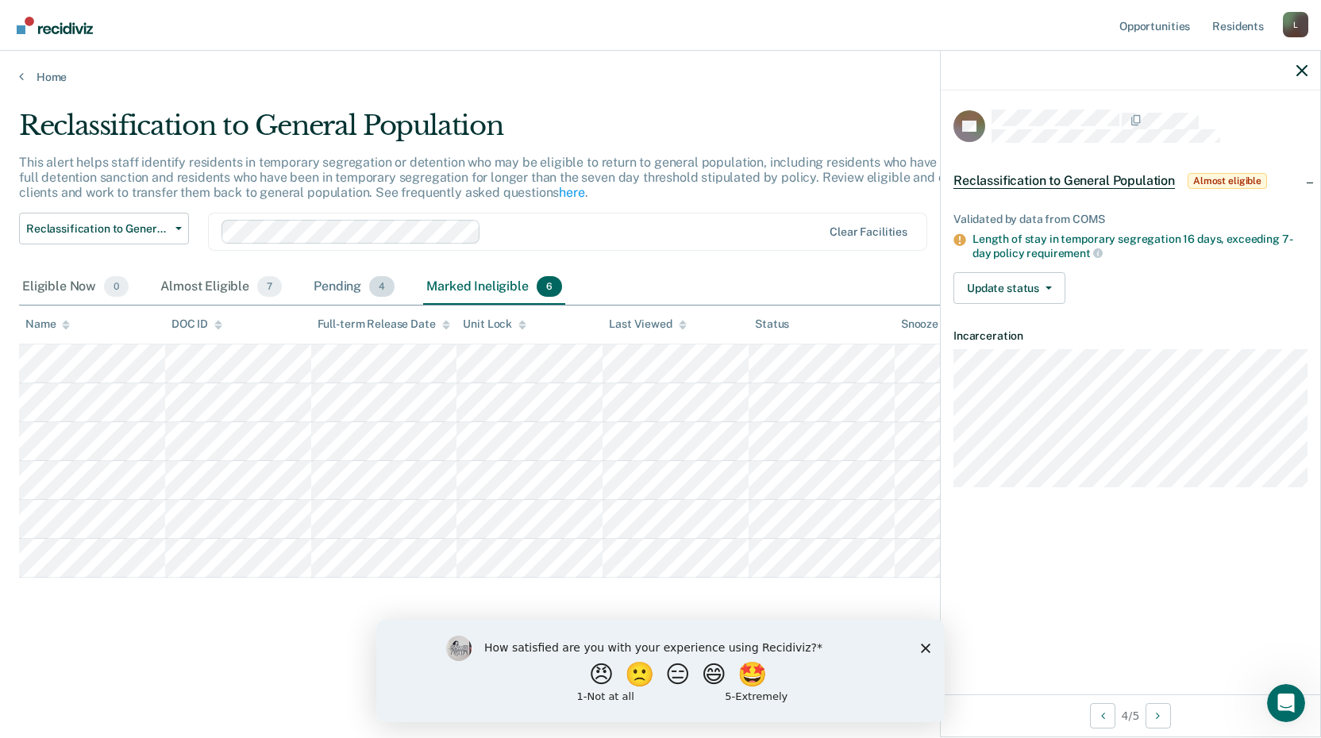
click at [345, 287] on div "Pending 4" at bounding box center [353, 287] width 87 height 35
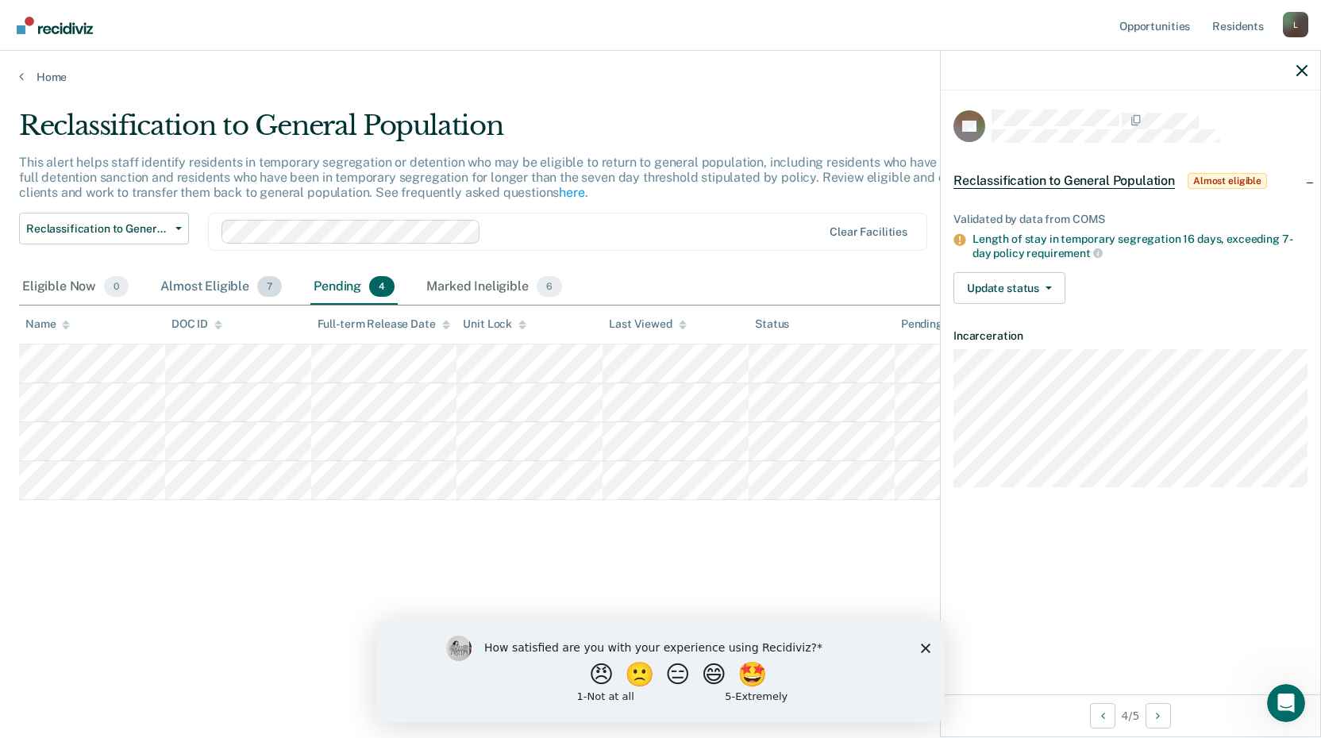
click at [197, 283] on div "Almost Eligible 7" at bounding box center [221, 287] width 128 height 35
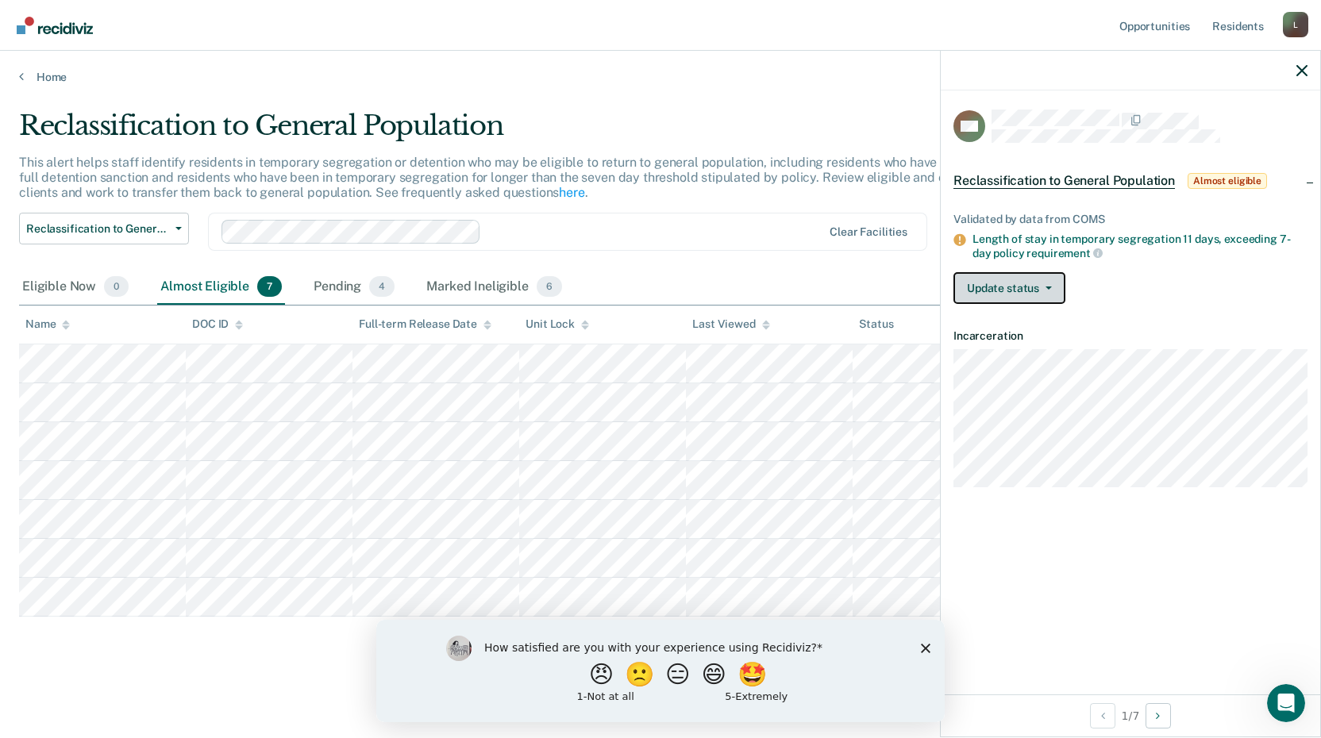
click at [971, 283] on button "Update status" at bounding box center [1010, 288] width 112 height 32
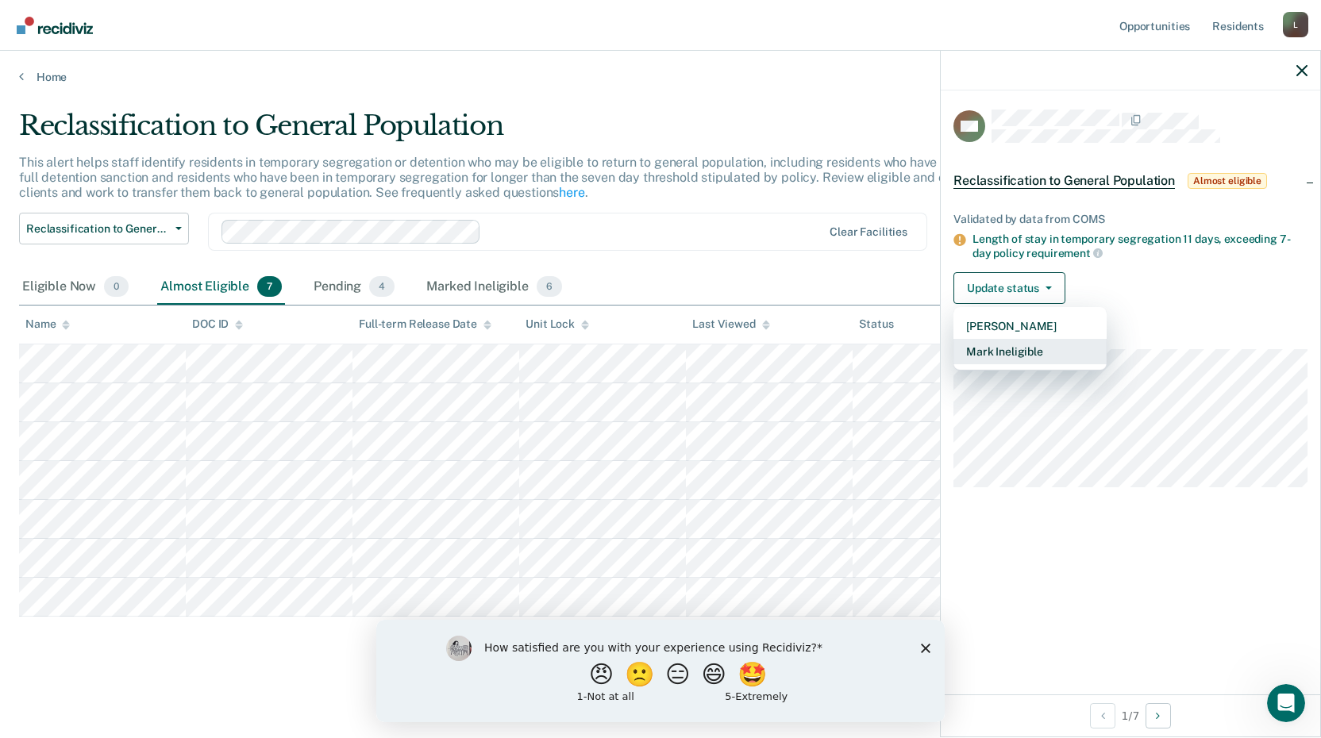
click at [974, 353] on button "Mark Ineligible" at bounding box center [1030, 351] width 153 height 25
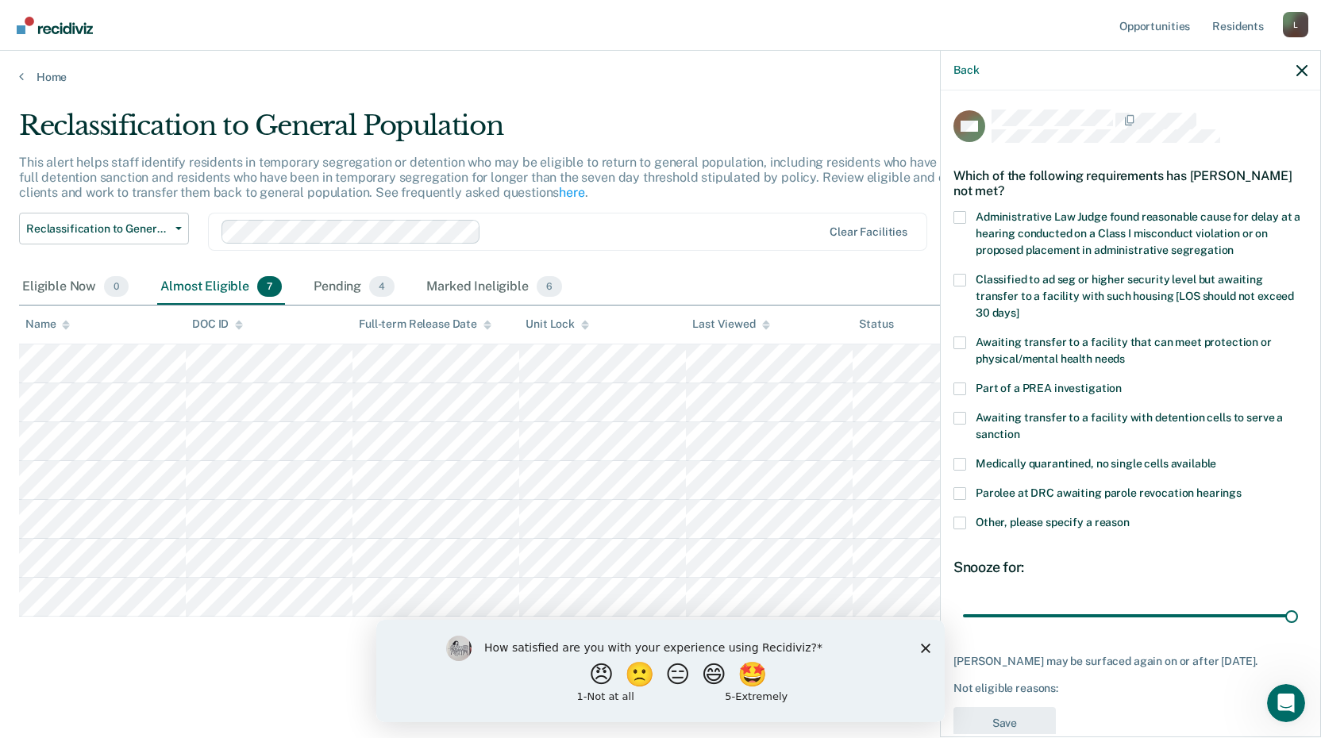
click at [964, 274] on span at bounding box center [960, 280] width 13 height 13
click at [1019, 307] on input "Classified to ad seg or higher security level but awaiting transfer to a facili…" at bounding box center [1019, 307] width 0 height 0
click at [985, 714] on div "GM Which of the following requirements has [PERSON_NAME] not met? Administrativ…" at bounding box center [1131, 430] width 354 height 640
click at [989, 734] on button "Save" at bounding box center [1005, 723] width 102 height 33
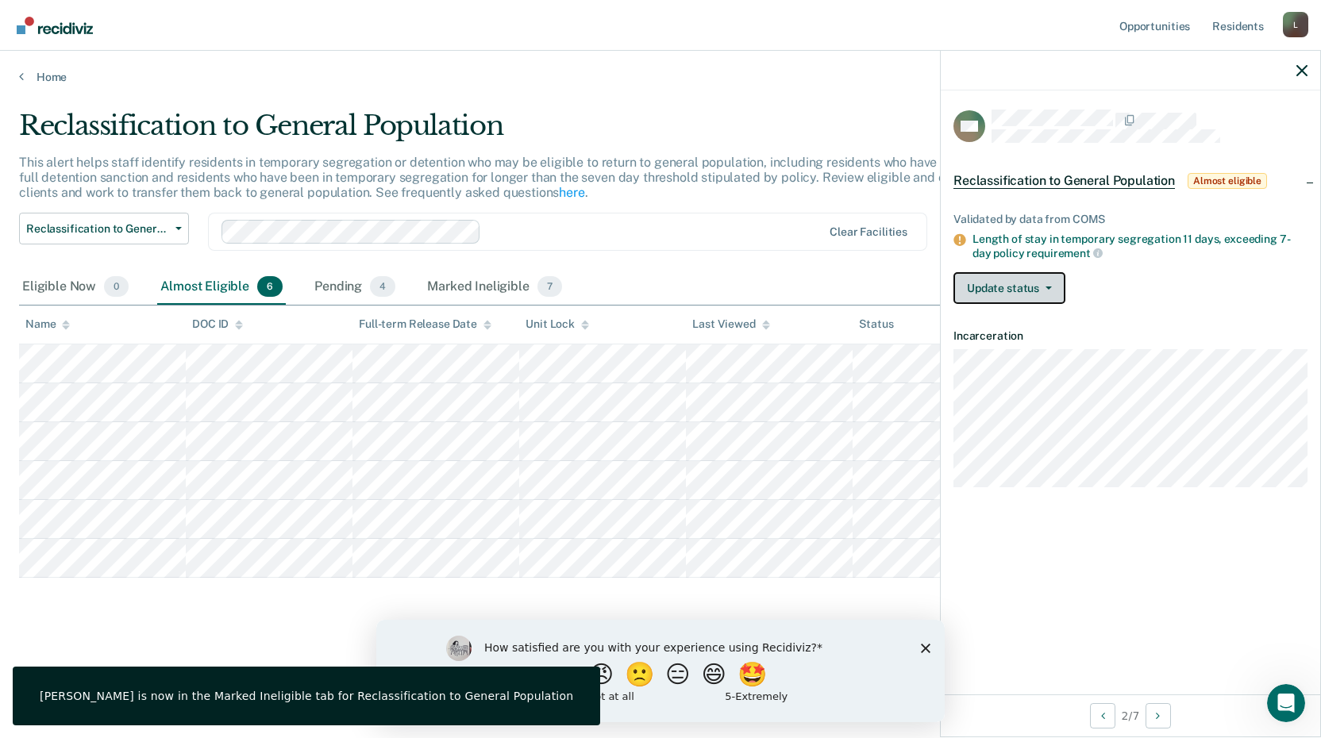
click at [997, 275] on button "Update status" at bounding box center [1010, 288] width 112 height 32
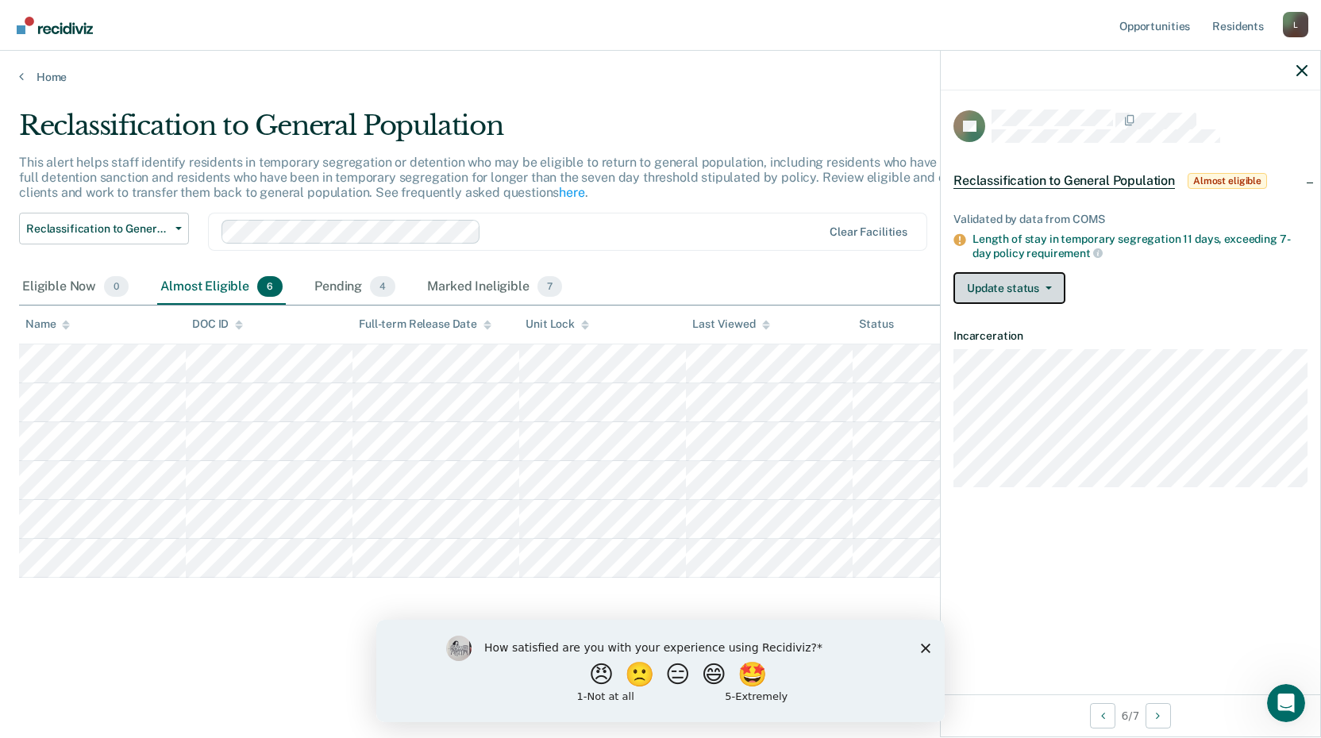
click at [1012, 299] on button "Update status" at bounding box center [1010, 288] width 112 height 32
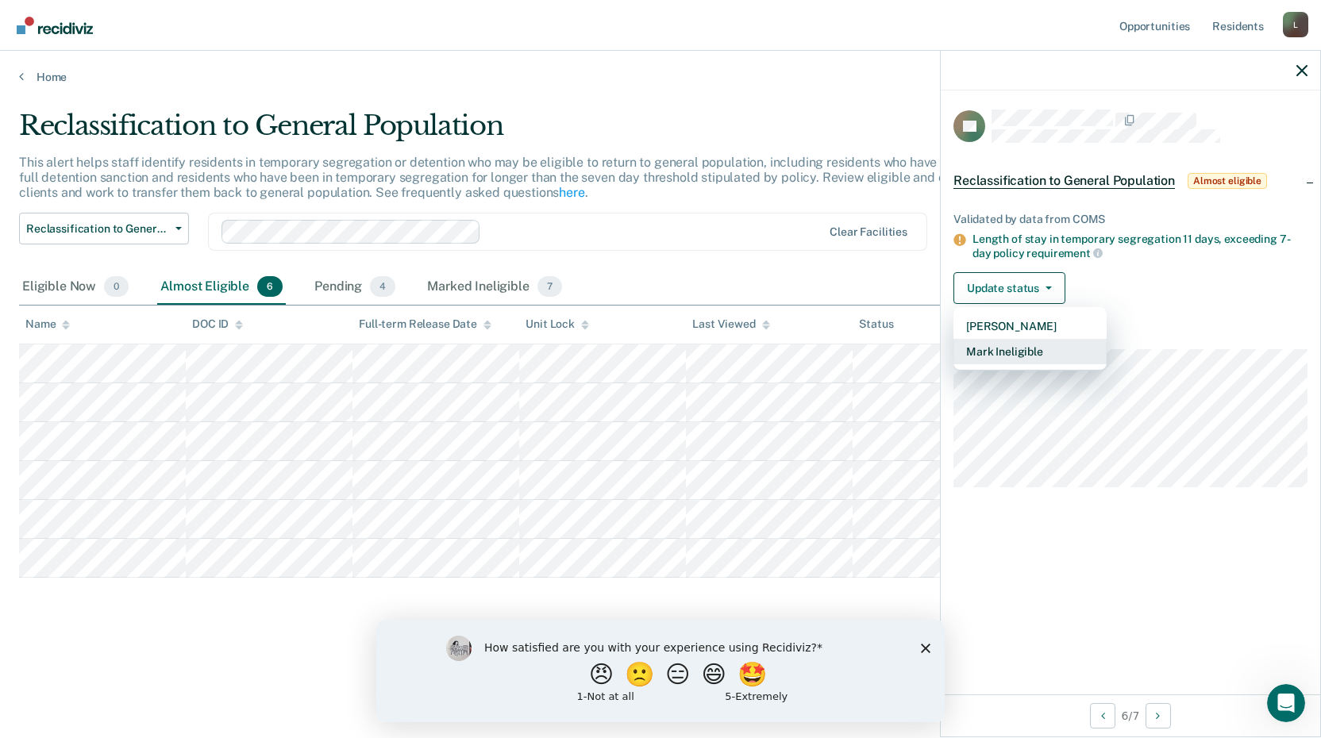
click at [1020, 353] on button "Mark Ineligible" at bounding box center [1030, 351] width 153 height 25
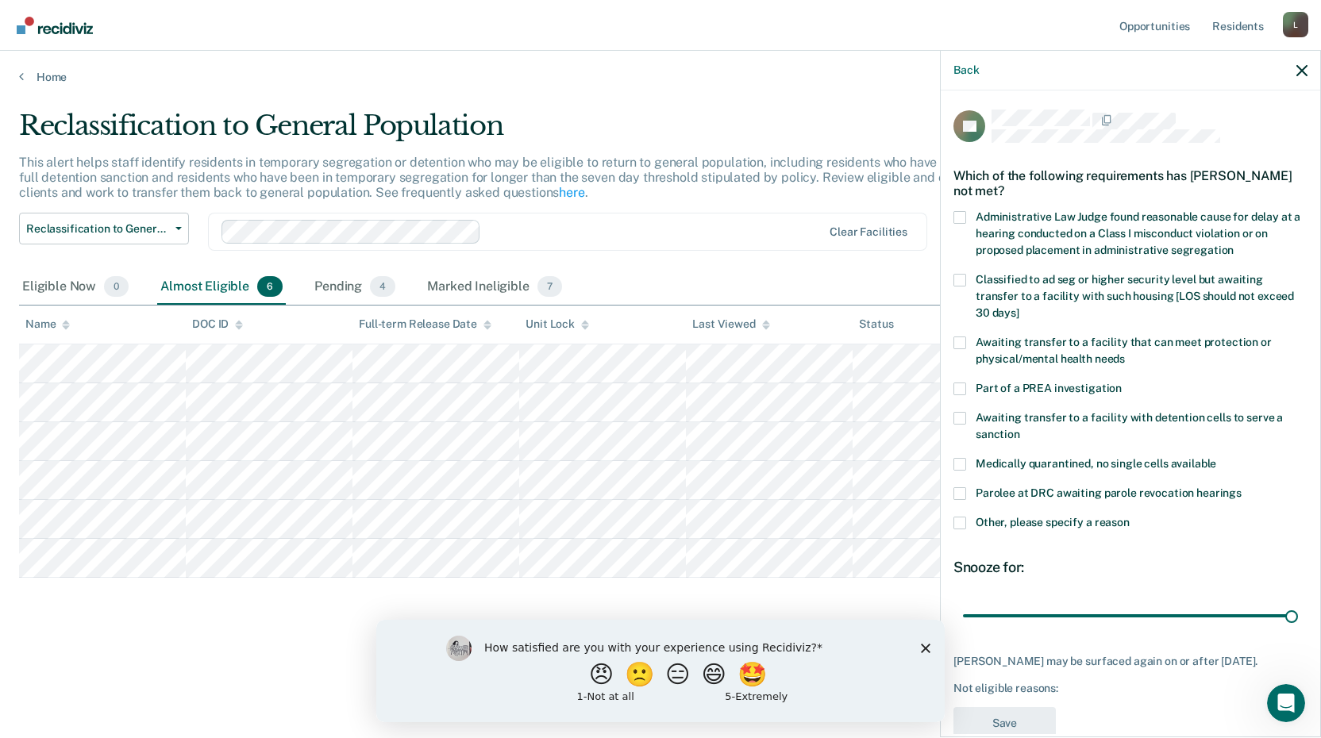
click at [965, 527] on span at bounding box center [960, 523] width 13 height 13
click at [1130, 517] on input "Other, please specify a reason" at bounding box center [1130, 517] width 0 height 0
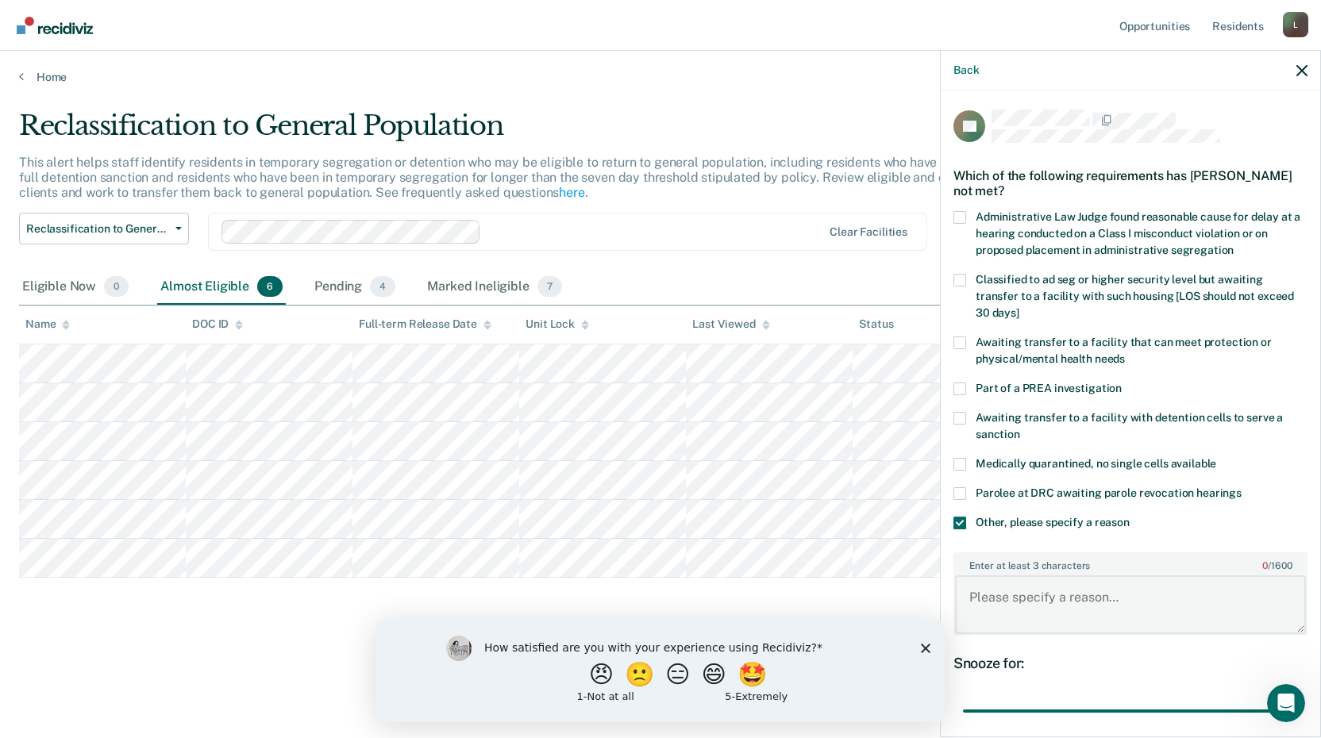
click at [1002, 622] on textarea "Enter at least 3 characters 0 / 1600" at bounding box center [1130, 605] width 351 height 59
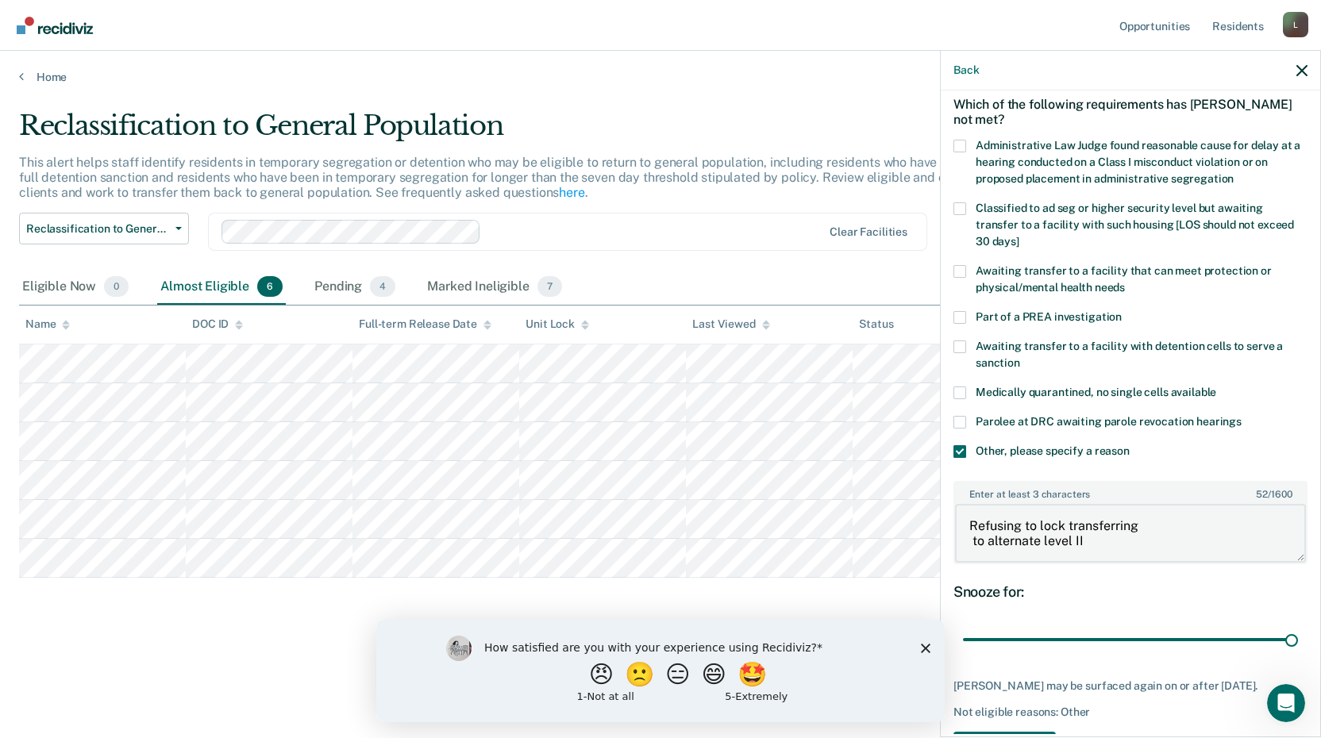
scroll to position [142, 0]
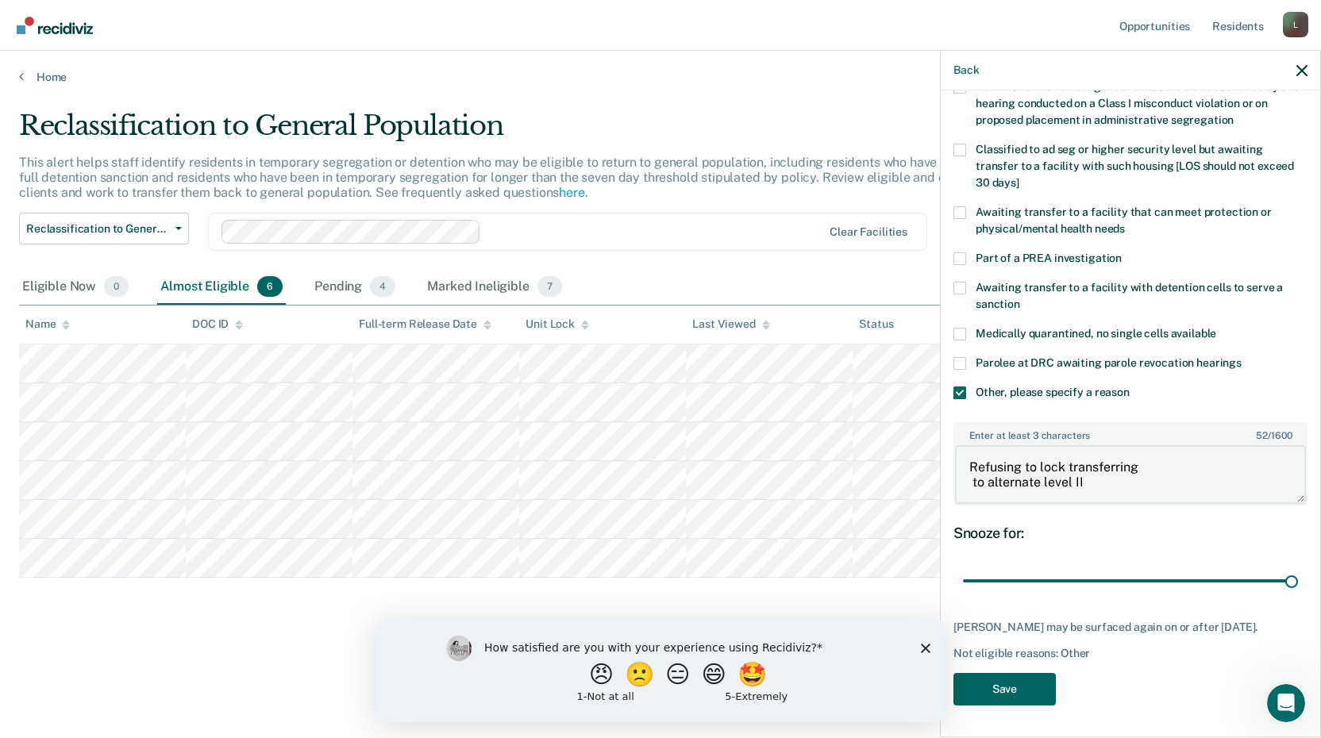
type textarea "Refusing to lock transferring to alternate level II"
click at [1009, 684] on button "Save" at bounding box center [1005, 689] width 102 height 33
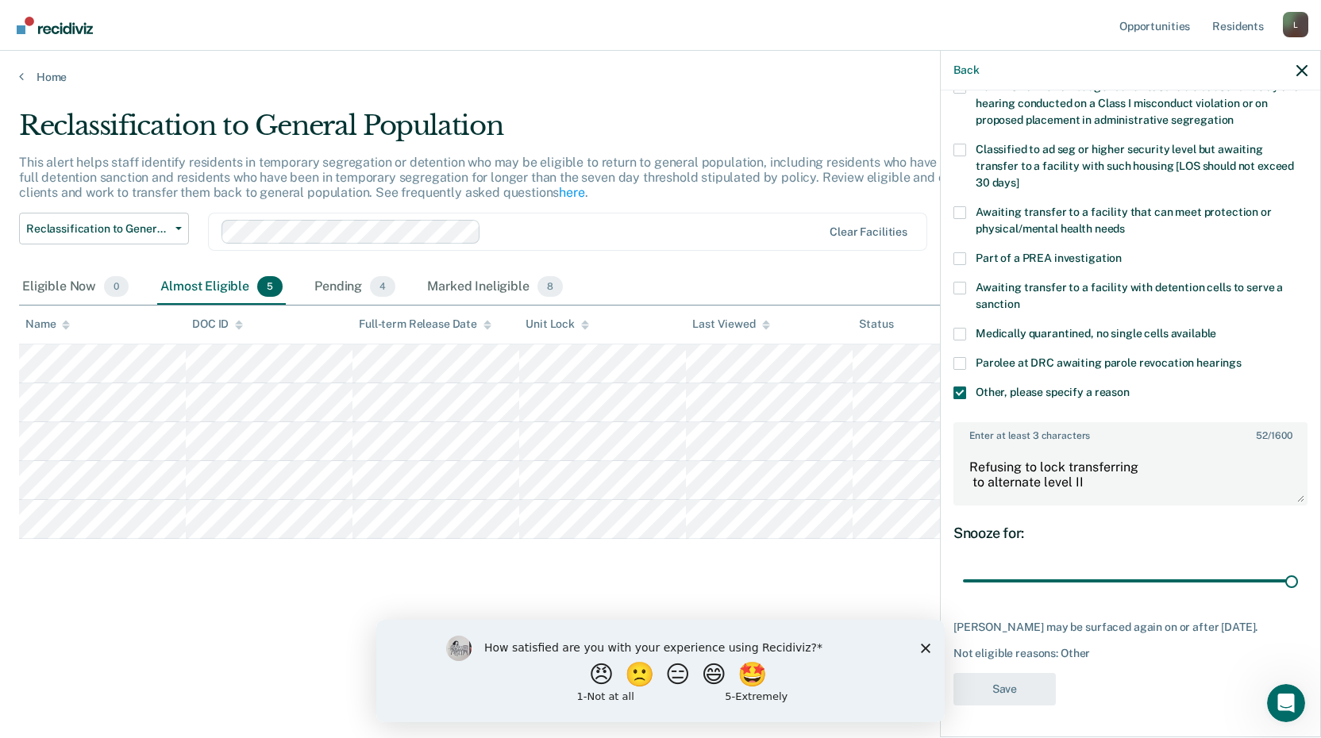
scroll to position [0, 0]
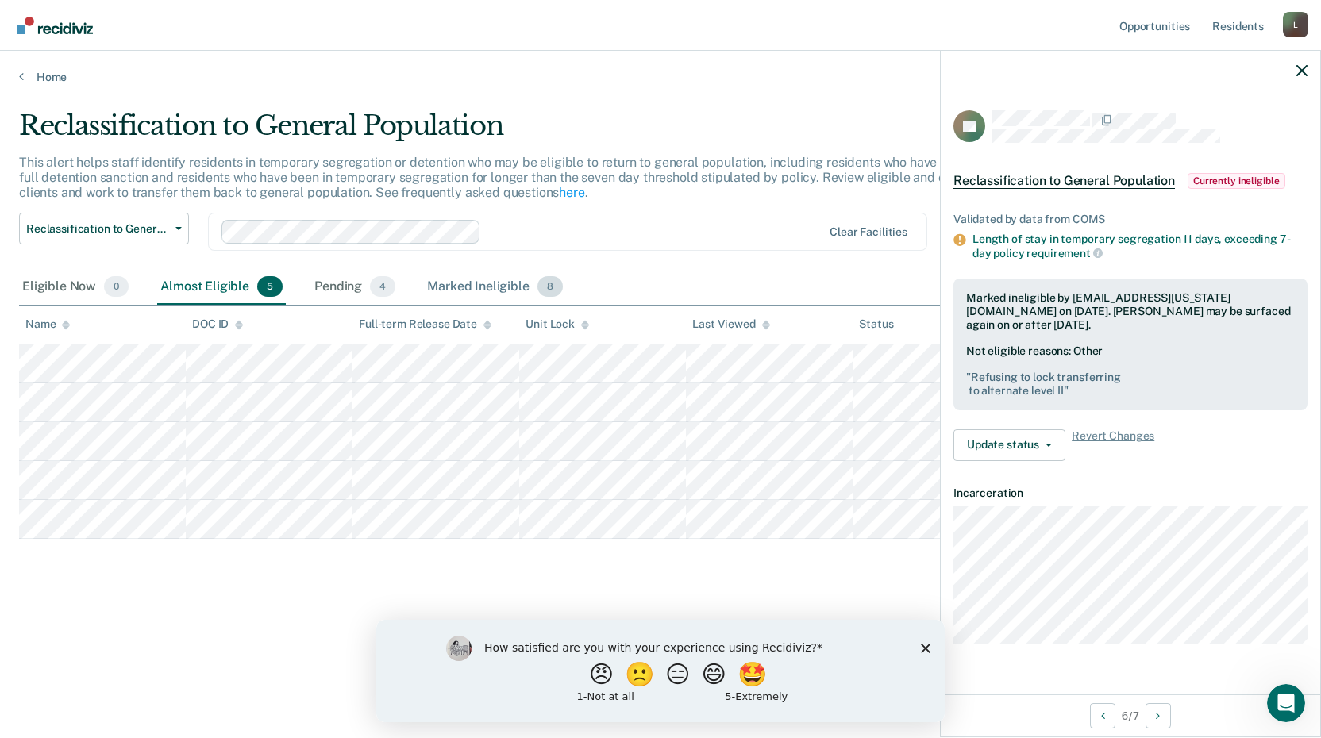
click at [448, 276] on div "Marked Ineligible 8" at bounding box center [495, 287] width 142 height 35
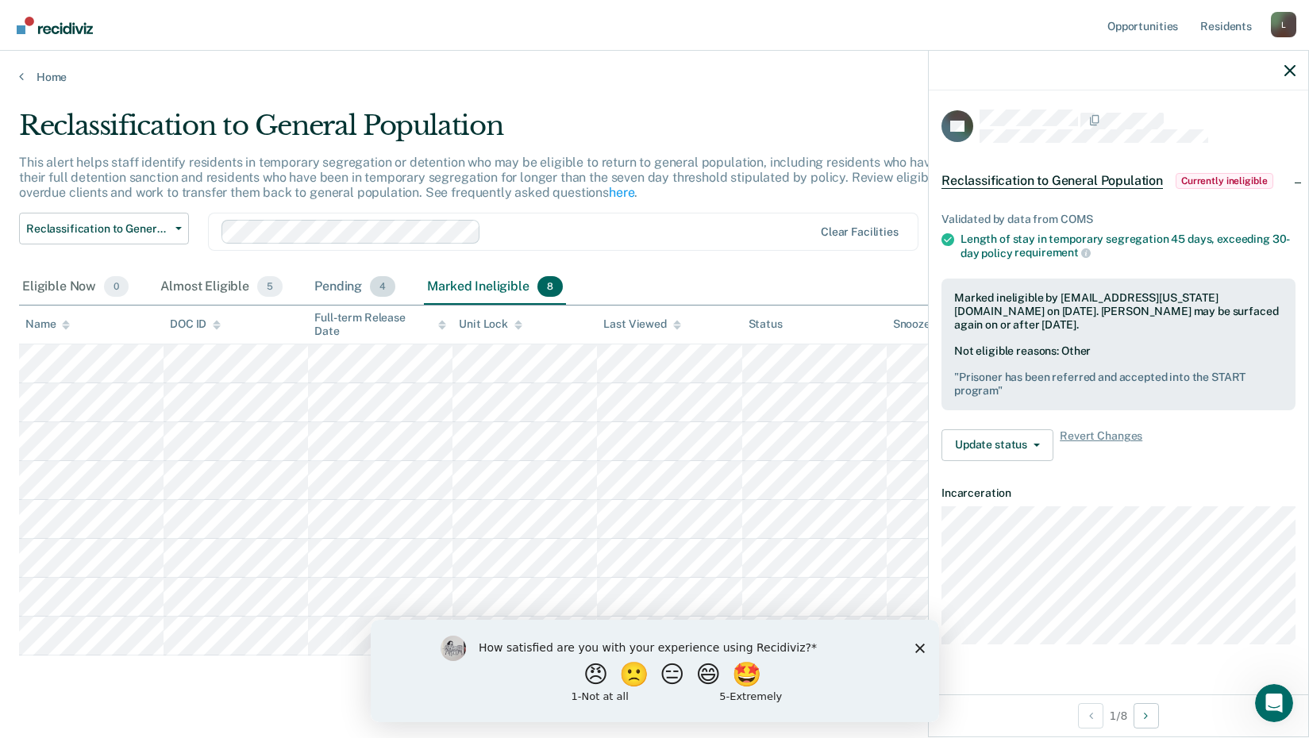
click at [331, 279] on div "Pending 4" at bounding box center [354, 287] width 87 height 35
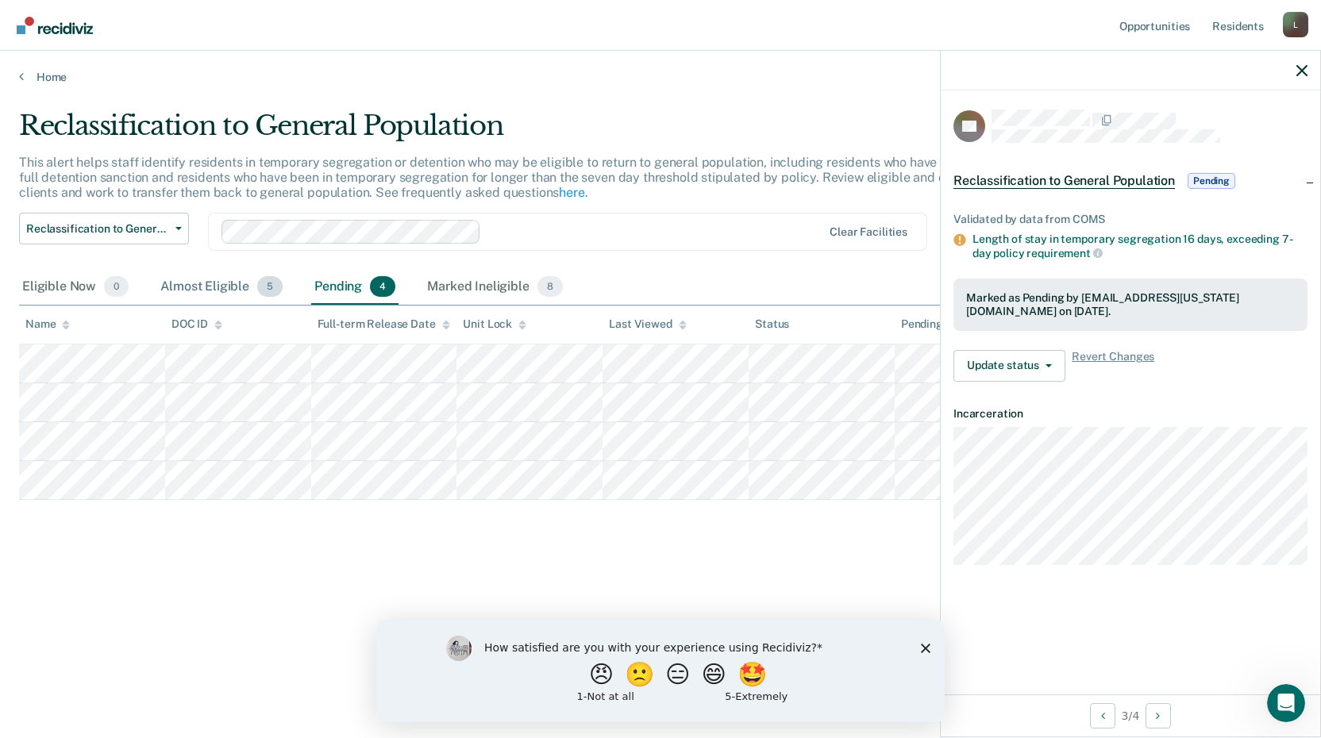
click at [198, 277] on div "Almost Eligible 5" at bounding box center [221, 287] width 129 height 35
